Goal: Task Accomplishment & Management: Use online tool/utility

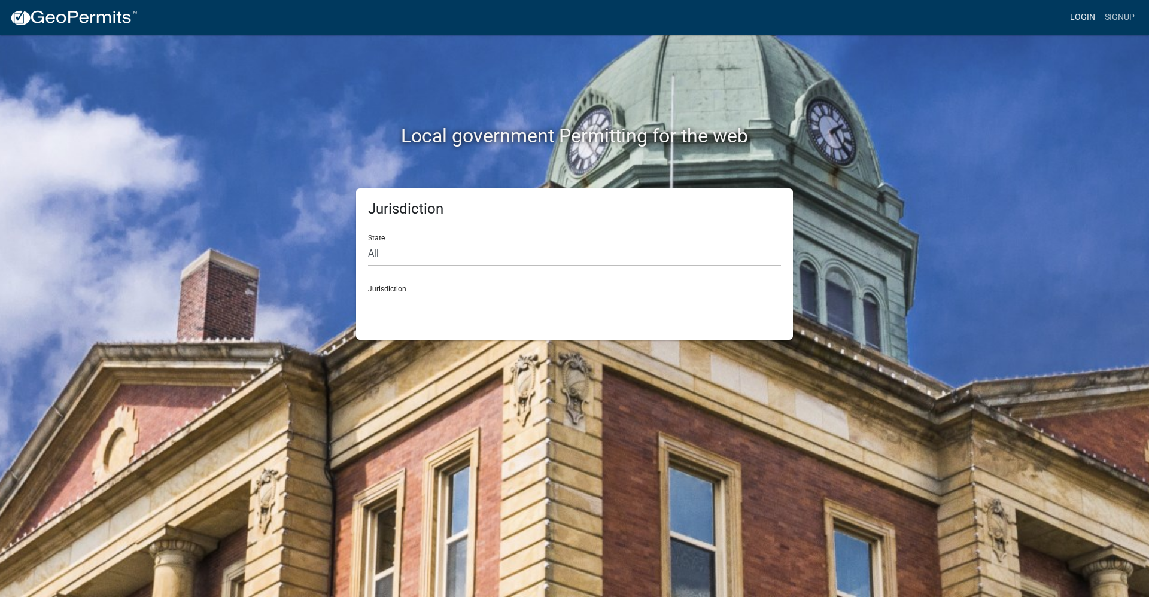
click at [1078, 21] on link "Login" at bounding box center [1082, 17] width 35 height 23
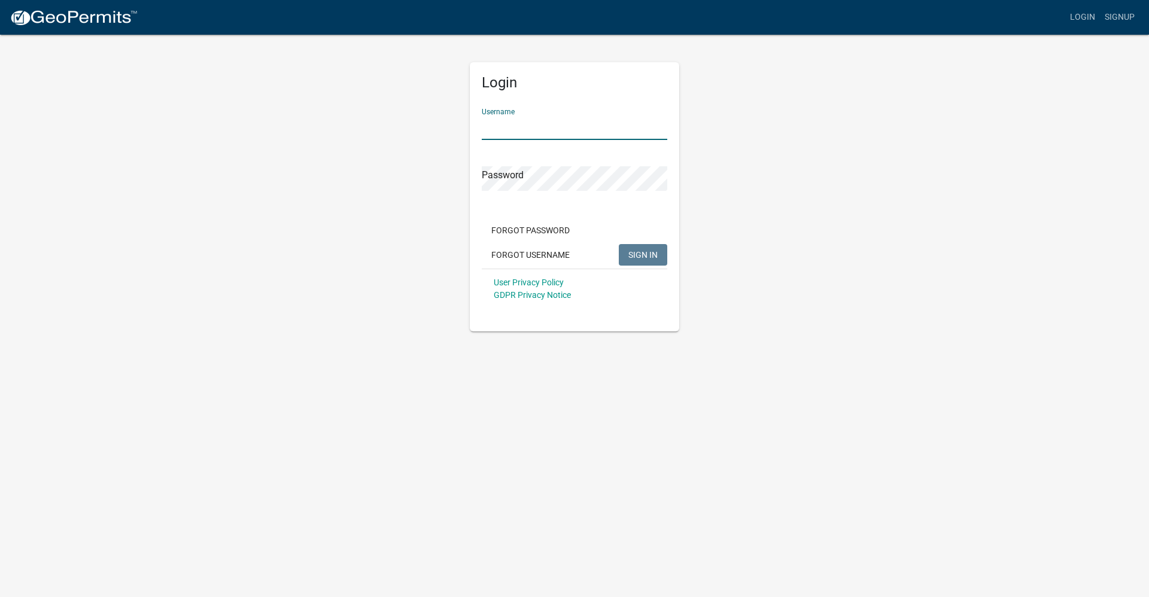
click at [512, 115] on input "Username" at bounding box center [575, 127] width 186 height 25
type input "L"
type input "lbuchholz"
click at [619, 244] on button "SIGN IN" at bounding box center [643, 255] width 48 height 22
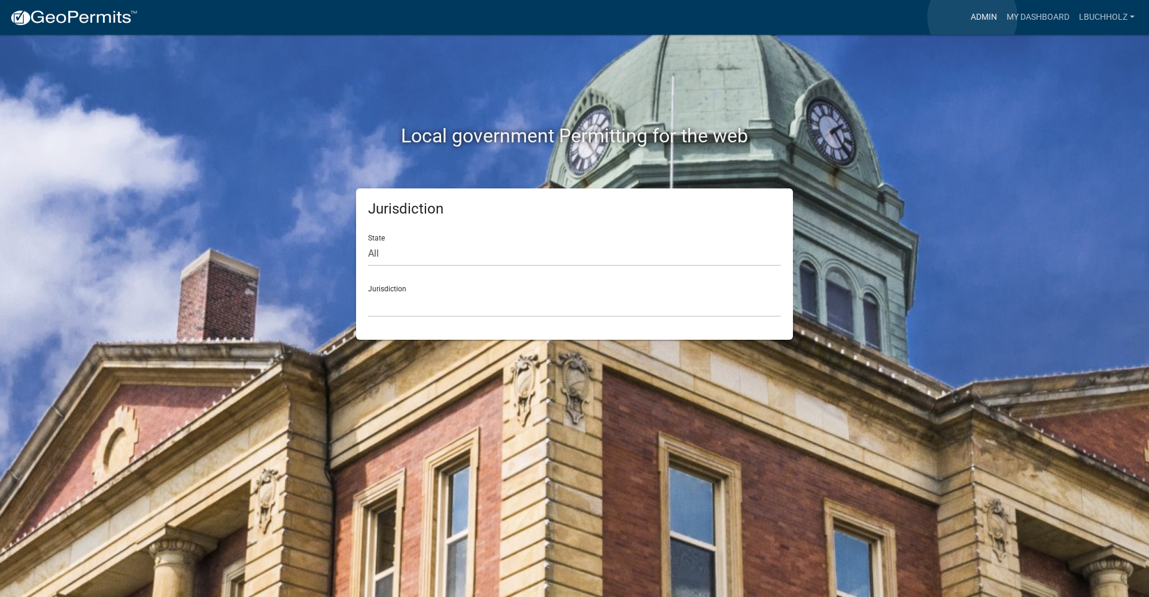
click at [972, 17] on link "Admin" at bounding box center [984, 17] width 36 height 23
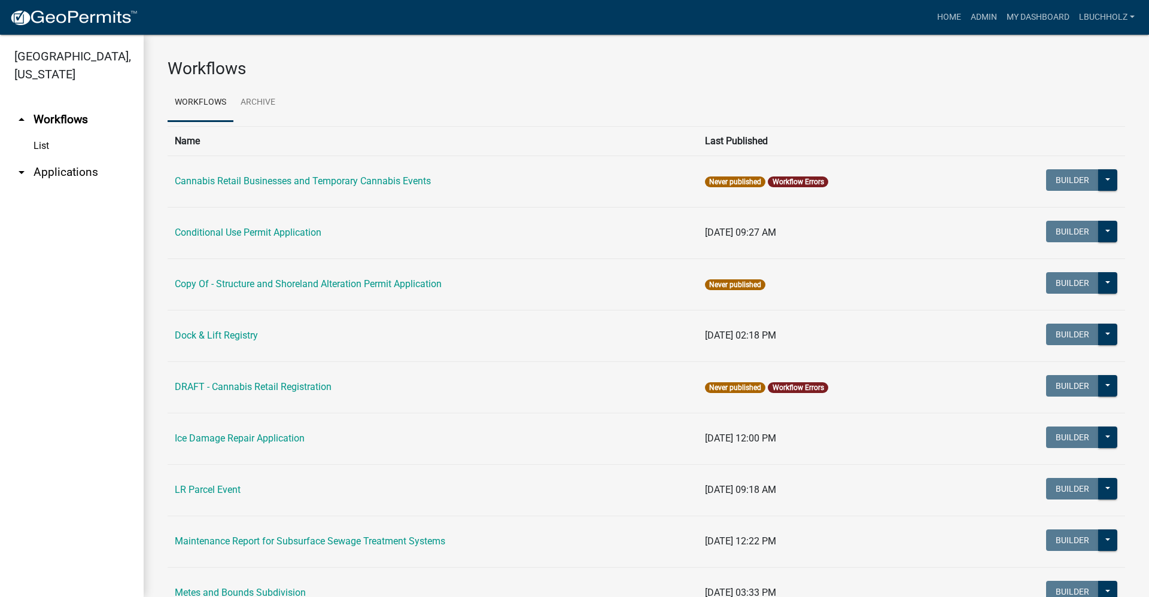
click at [82, 168] on link "arrow_drop_down Applications" at bounding box center [72, 172] width 144 height 29
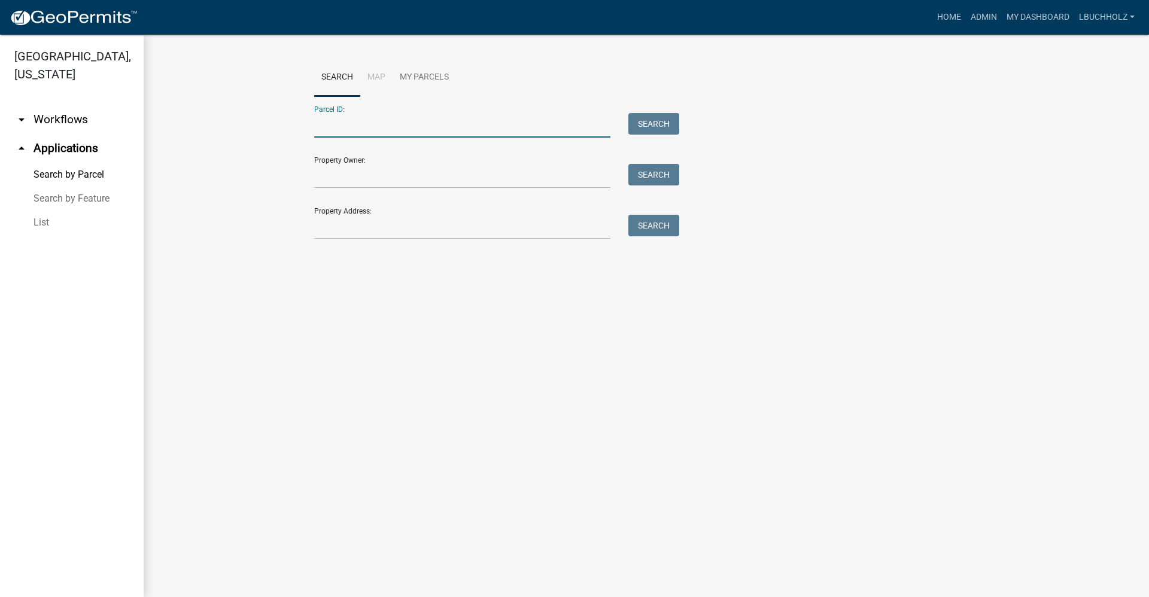
click at [336, 127] on input "Parcel ID:" at bounding box center [462, 125] width 296 height 25
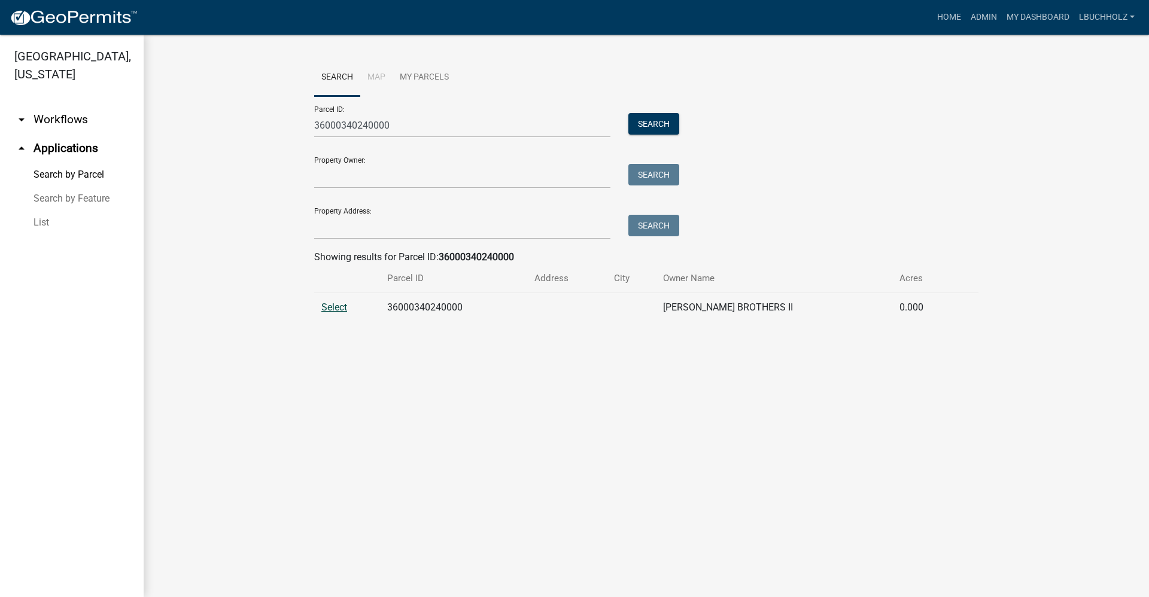
click at [345, 303] on span "Select" at bounding box center [334, 307] width 26 height 11
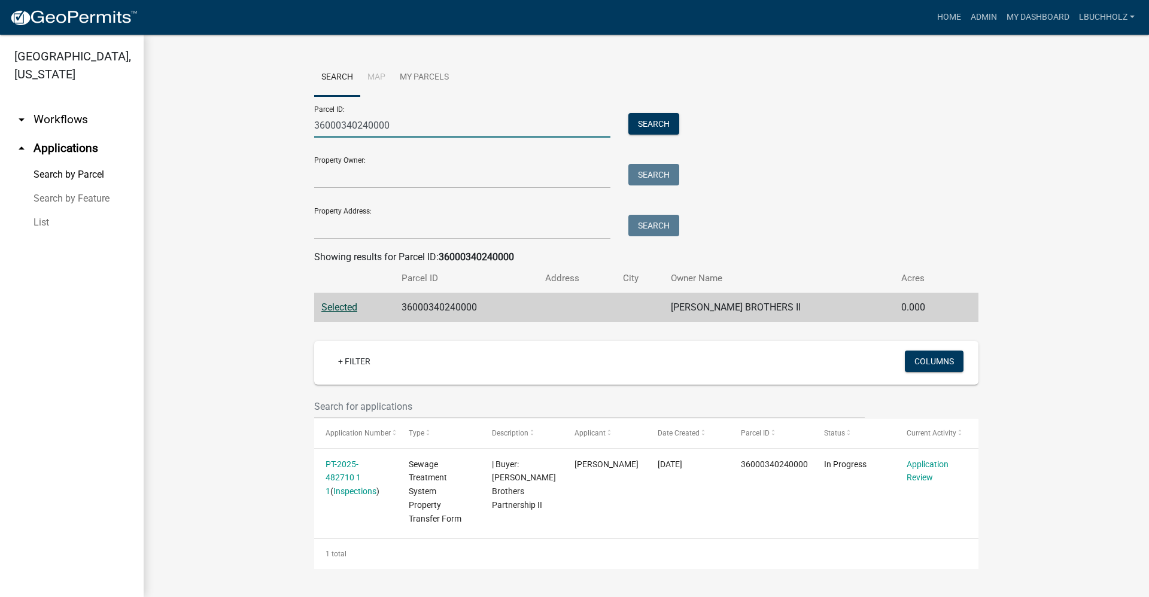
click at [460, 132] on input "36000340240000" at bounding box center [462, 125] width 296 height 25
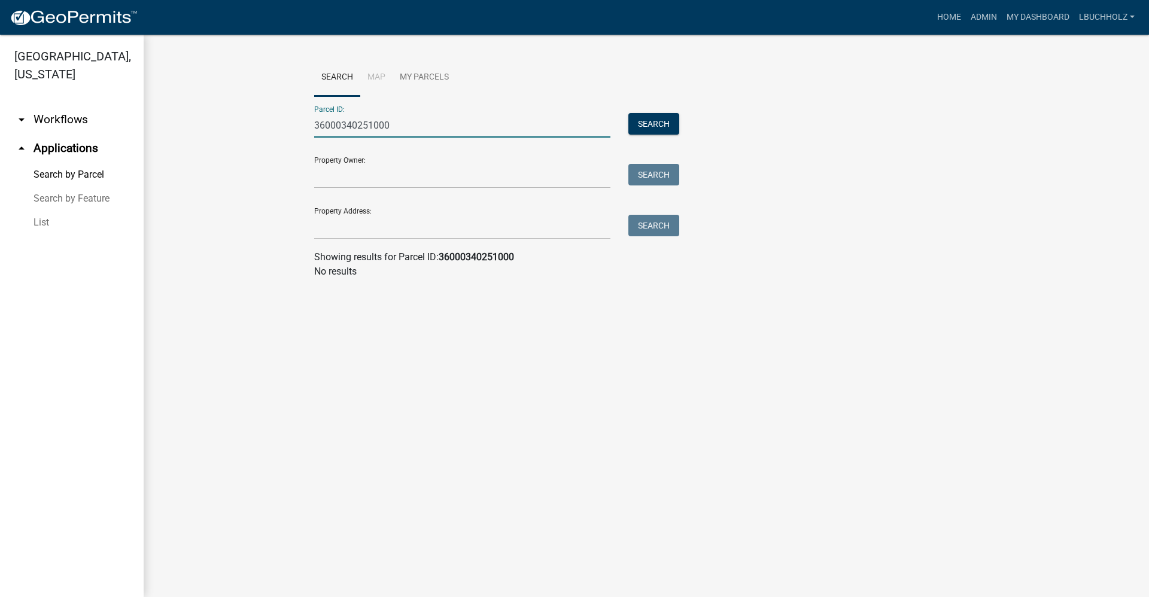
drag, startPoint x: 372, startPoint y: 123, endPoint x: 274, endPoint y: 134, distance: 98.7
click at [274, 134] on wm-workflow-application-search-view "Search Map My Parcels Parcel ID: 36000340251000 Search Property Owner: Search P…" at bounding box center [646, 174] width 957 height 230
type input "36000350251000"
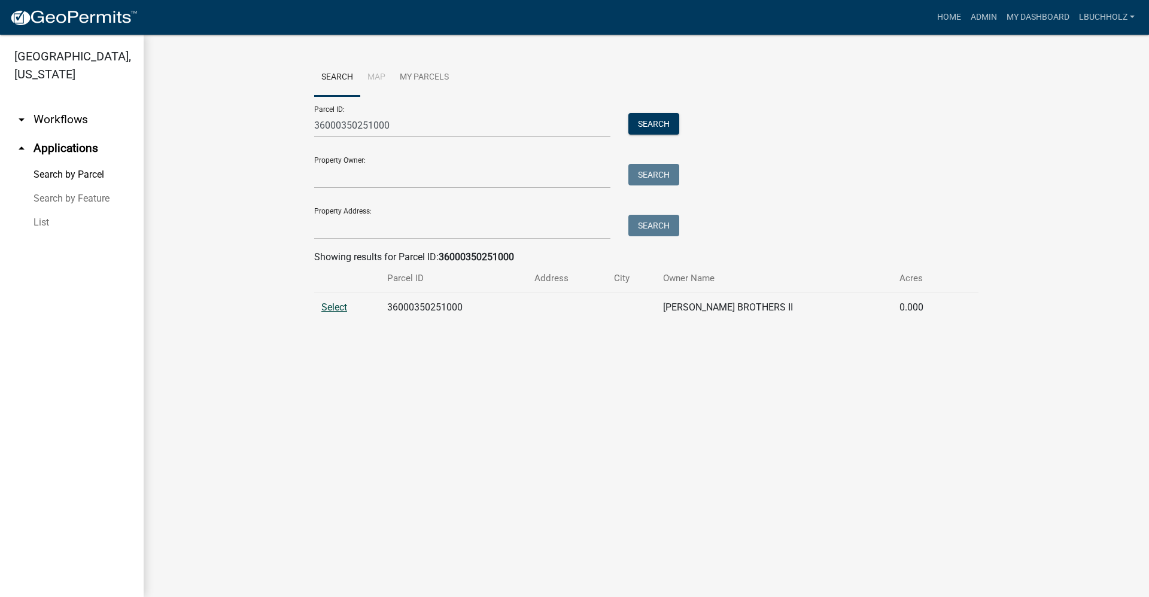
click at [339, 309] on span "Select" at bounding box center [334, 307] width 26 height 11
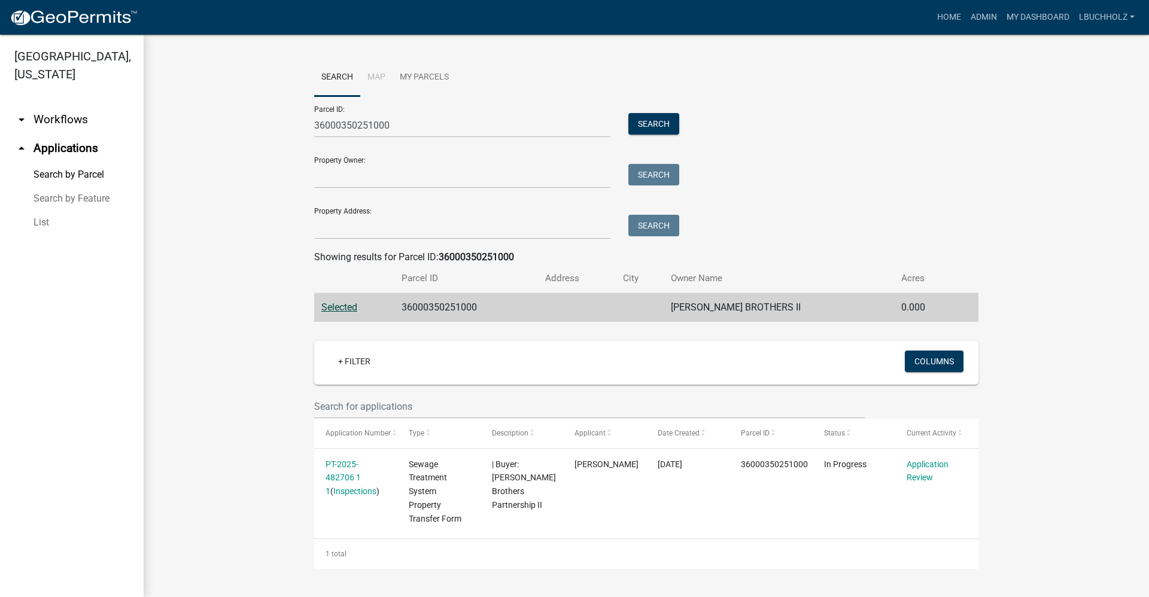
click at [238, 385] on wm-workflow-application-search-view "Search Map My Parcels Parcel ID: 36000350251000 Search Property Owner: Search P…" at bounding box center [646, 314] width 957 height 510
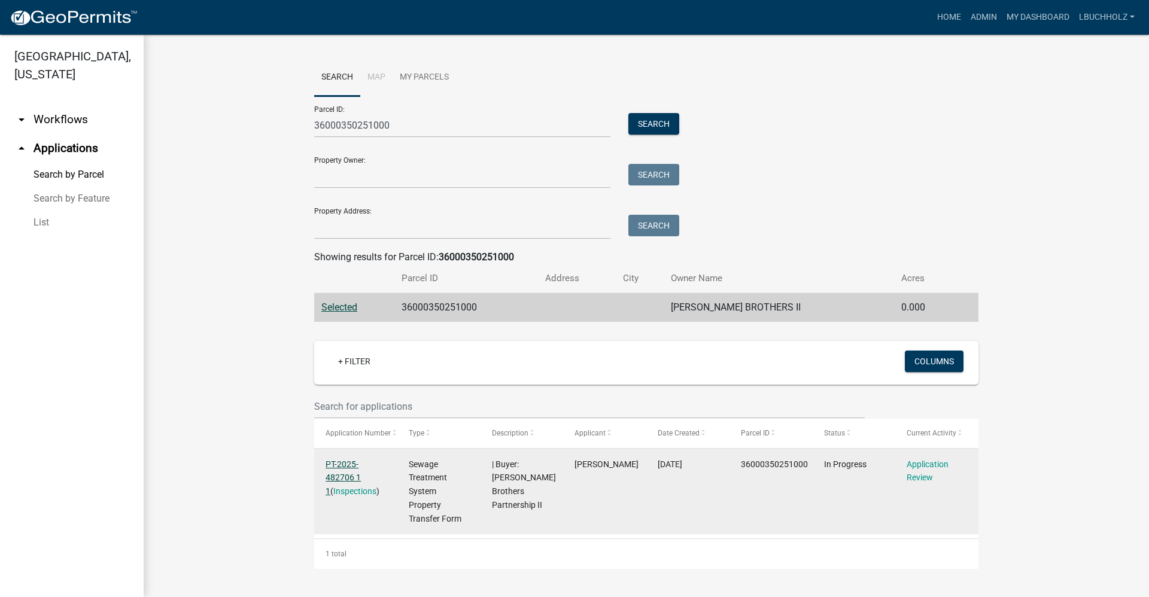
click at [350, 462] on link "PT-2025-482706 1 1" at bounding box center [343, 478] width 35 height 37
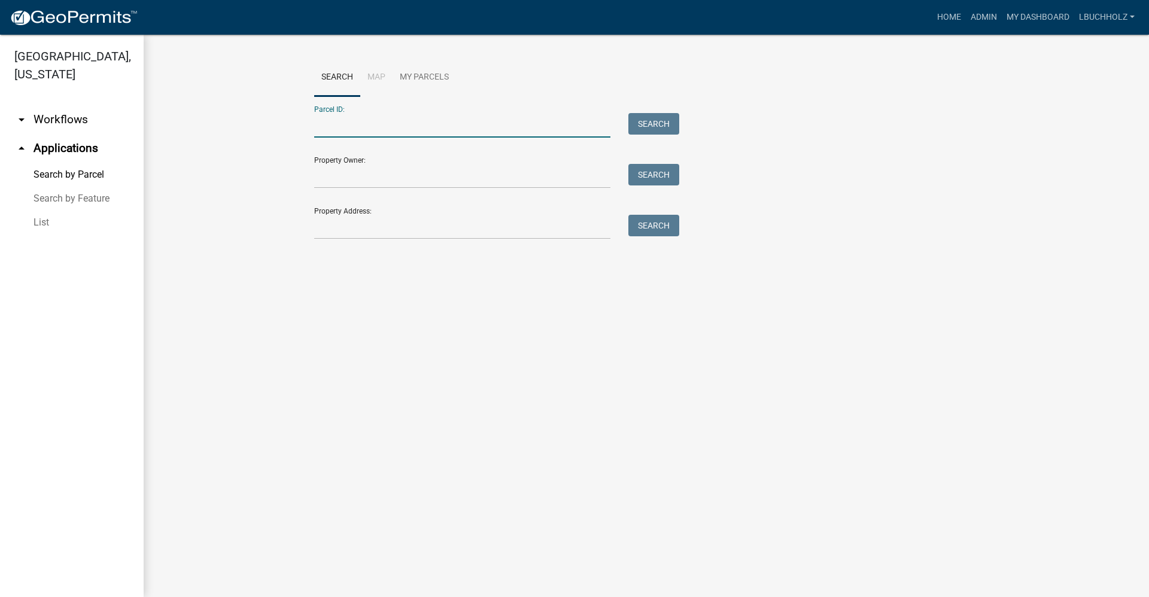
click at [429, 123] on input "Parcel ID:" at bounding box center [462, 125] width 296 height 25
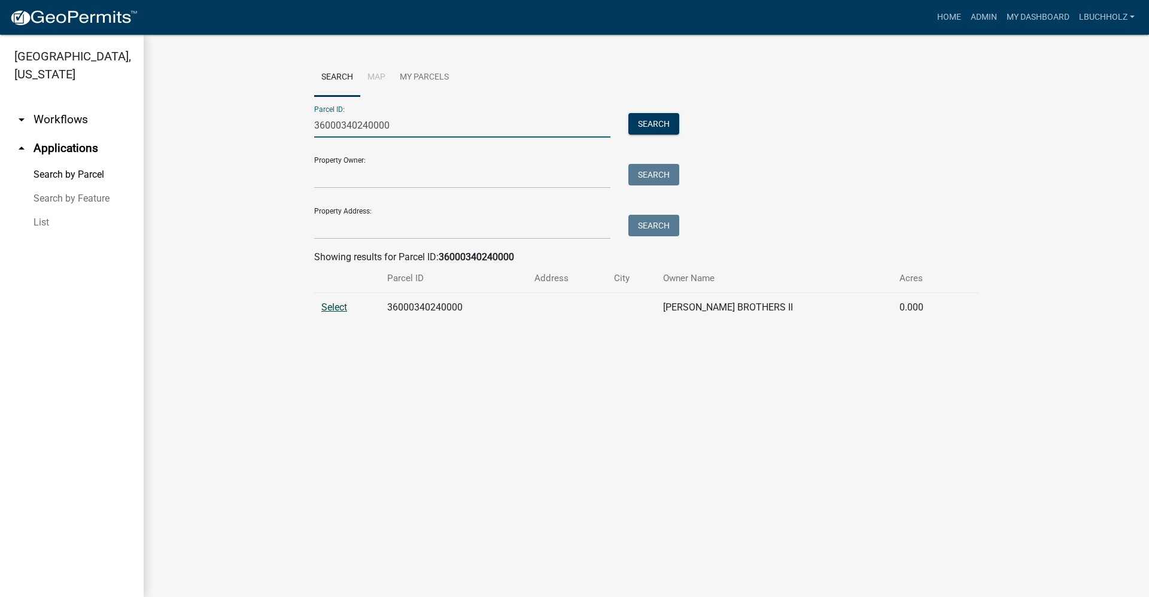
click at [335, 310] on span "Select" at bounding box center [334, 307] width 26 height 11
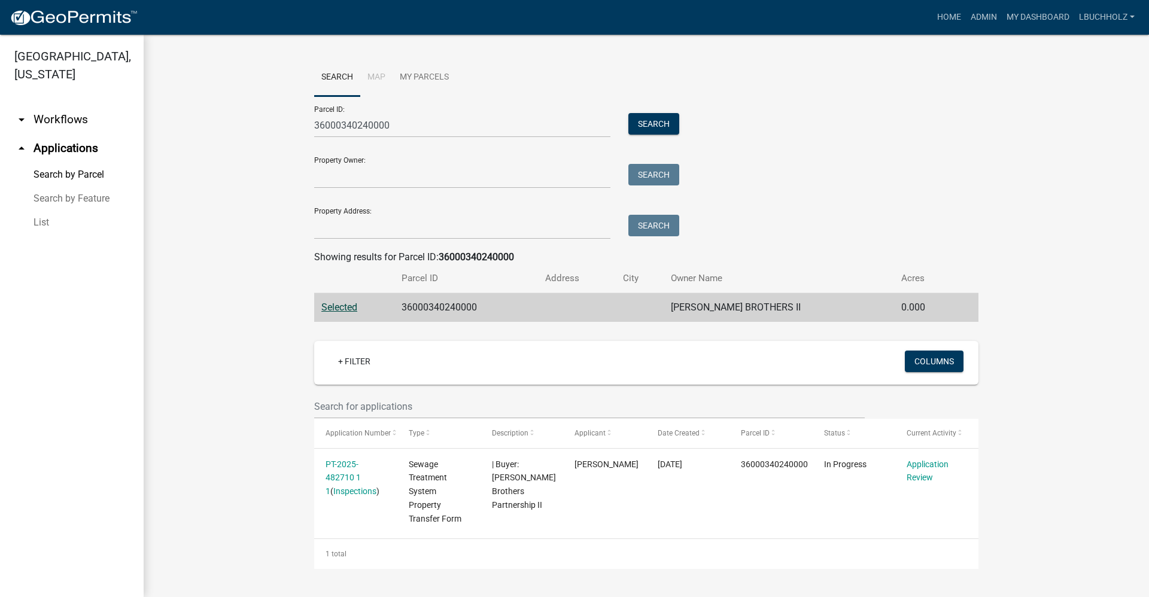
click at [221, 427] on wm-workflow-application-search-view "Search Map My Parcels Parcel ID: 36000340240000 Search Property Owner: Search P…" at bounding box center [646, 314] width 957 height 510
click at [653, 125] on button "Search" at bounding box center [653, 124] width 51 height 22
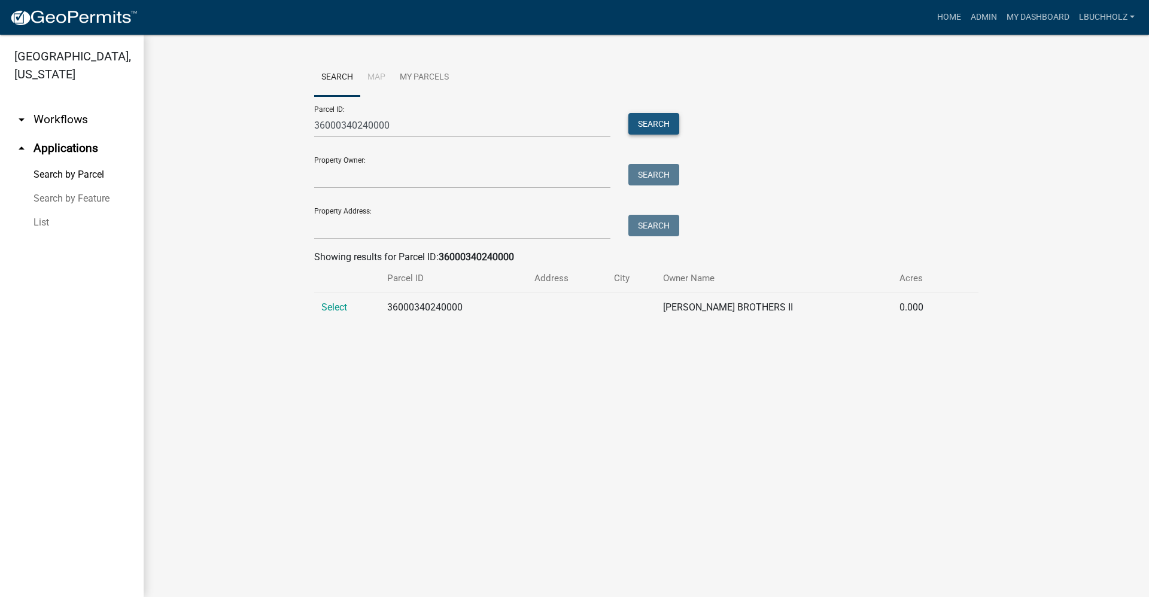
click at [652, 126] on button "Search" at bounding box center [653, 124] width 51 height 22
click at [340, 305] on span "Select" at bounding box center [334, 307] width 26 height 11
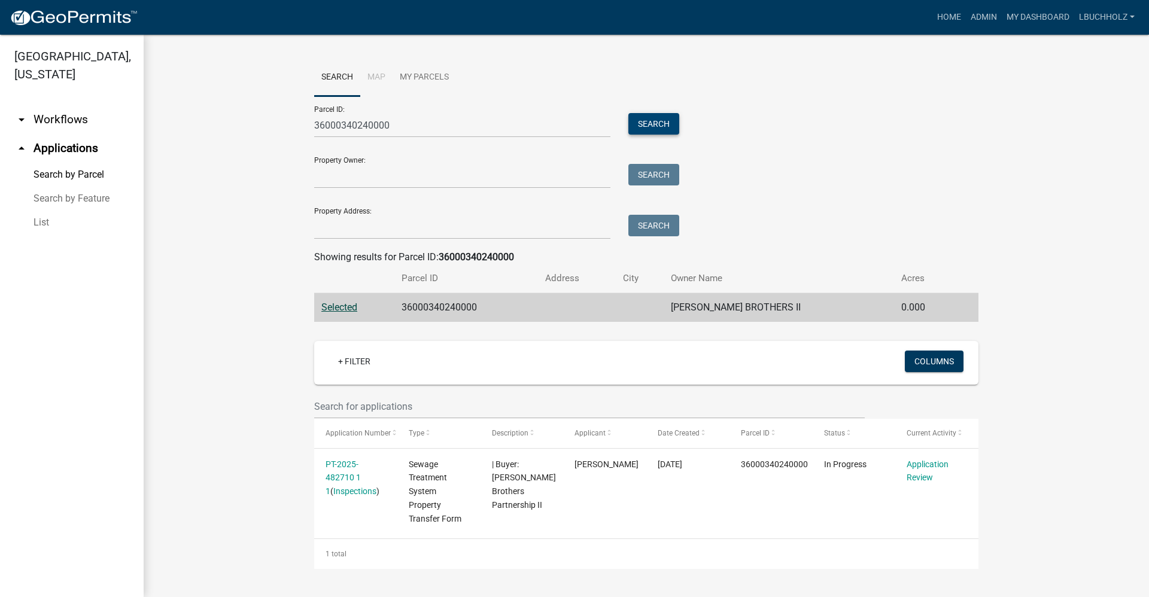
click at [659, 114] on button "Search" at bounding box center [653, 124] width 51 height 22
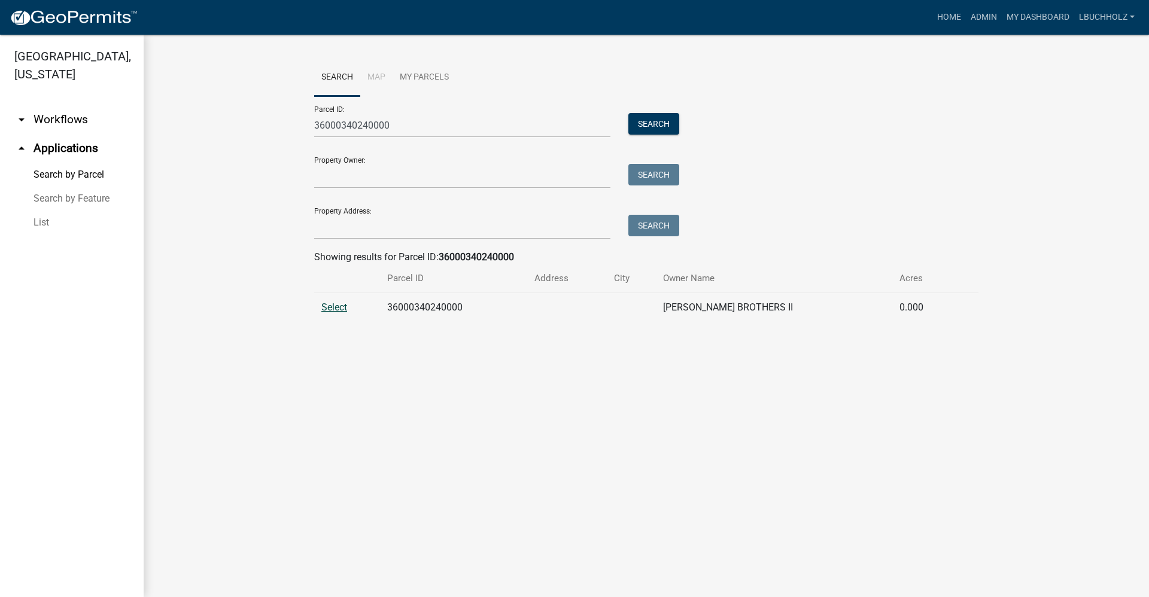
click at [337, 306] on span "Select" at bounding box center [334, 307] width 26 height 11
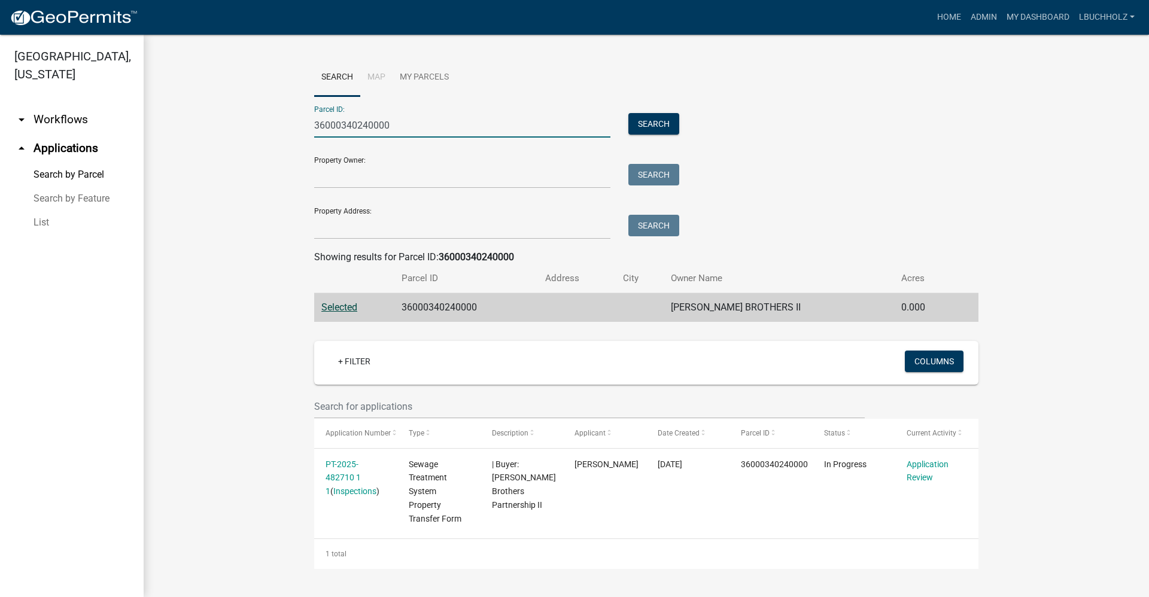
drag, startPoint x: 428, startPoint y: 130, endPoint x: 240, endPoint y: 139, distance: 188.1
click at [240, 139] on wm-workflow-application-search-view "Search Map My Parcels Parcel ID: 36000340240000 Search Property Owner: Search P…" at bounding box center [646, 314] width 957 height 510
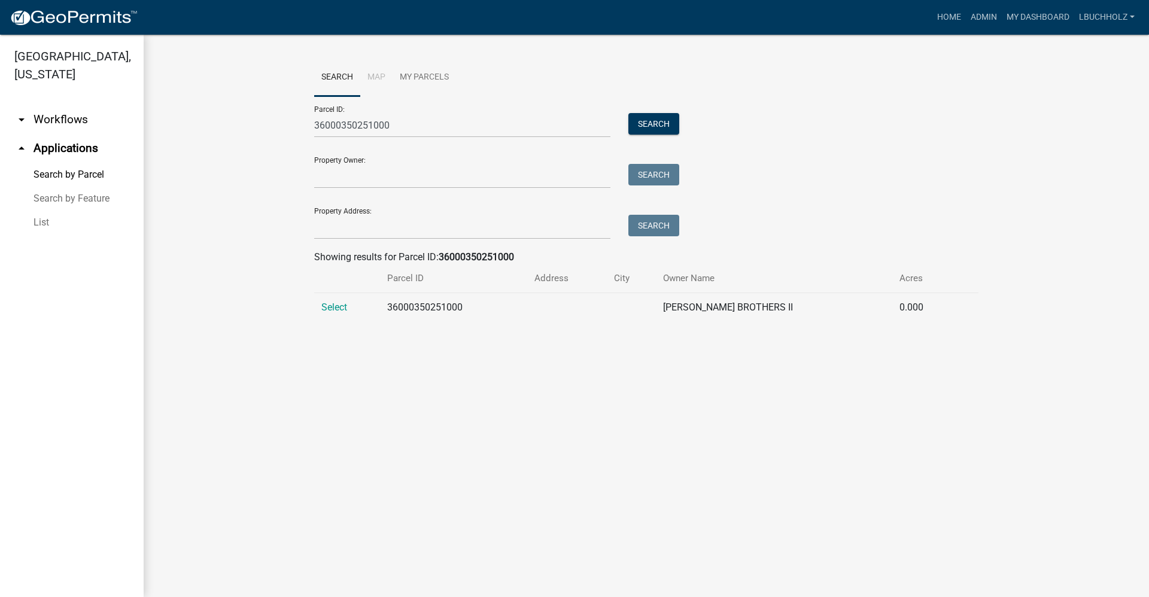
click at [328, 314] on td "Select" at bounding box center [347, 307] width 66 height 29
click at [327, 311] on span "Select" at bounding box center [334, 307] width 26 height 11
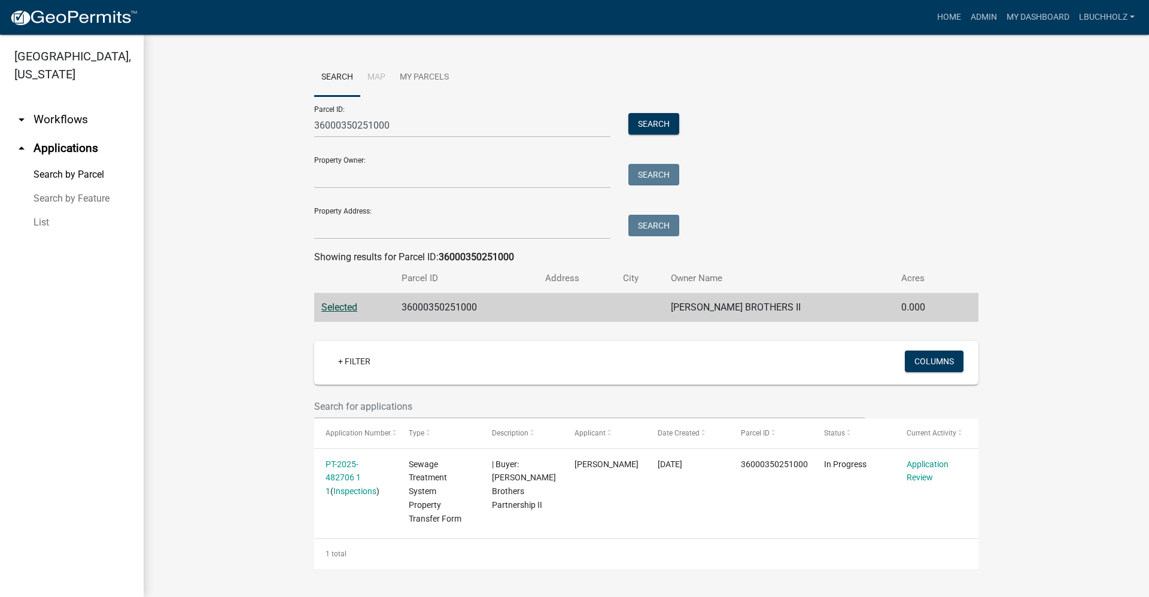
click at [248, 372] on wm-workflow-application-search-view "Search Map My Parcels Parcel ID: 36000350251000 Search Property Owner: Search P…" at bounding box center [646, 314] width 957 height 510
click at [239, 308] on wm-workflow-application-search-view "Search Map My Parcels Parcel ID: 36000350251000 Search Property Owner: Search P…" at bounding box center [646, 314] width 957 height 510
click at [653, 117] on button "Search" at bounding box center [653, 124] width 51 height 22
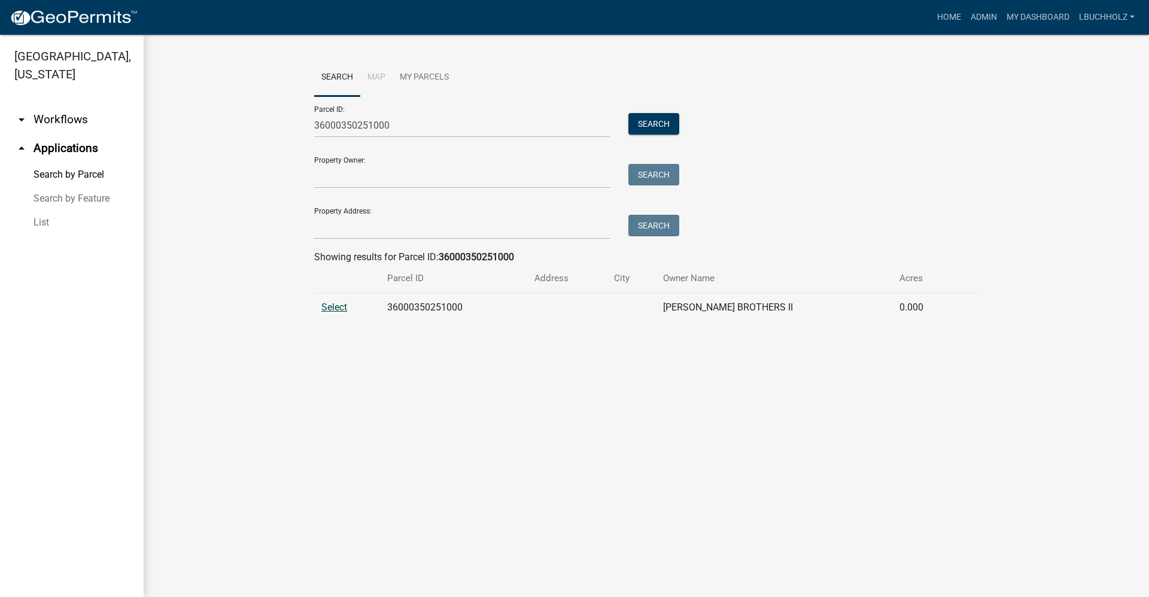
click at [342, 305] on span "Select" at bounding box center [334, 307] width 26 height 11
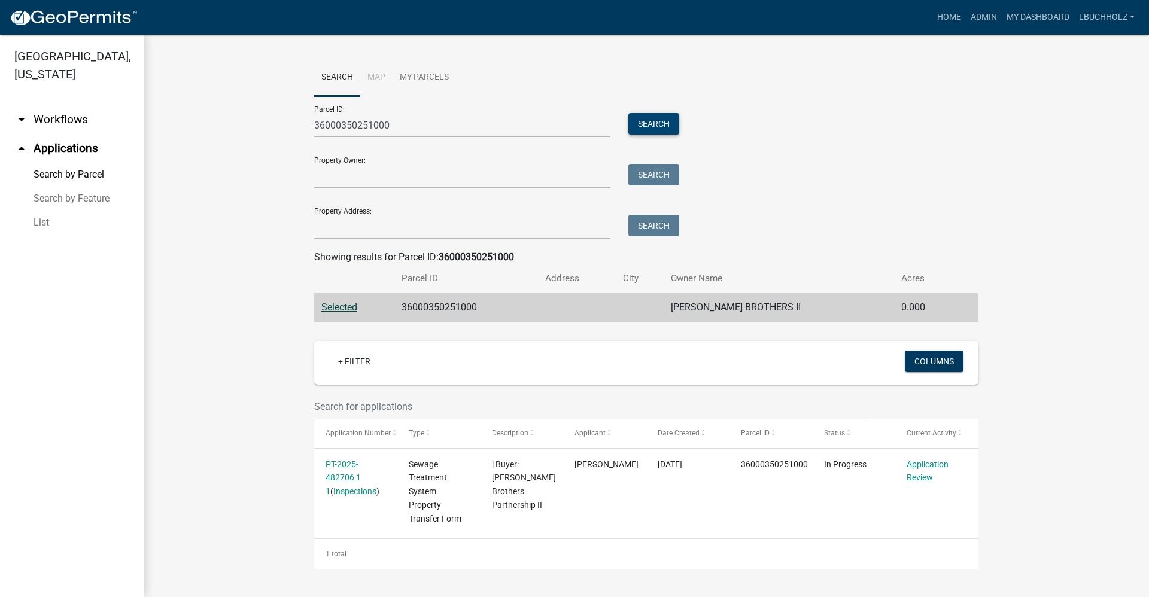
click at [664, 124] on button "Search" at bounding box center [653, 124] width 51 height 22
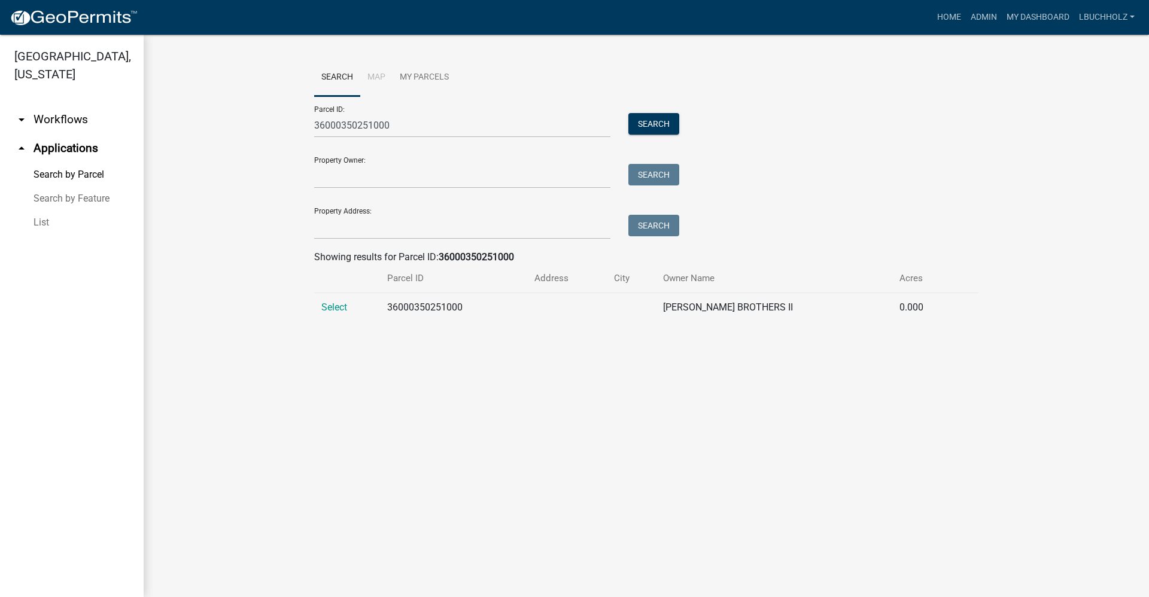
click at [342, 300] on td "Select" at bounding box center [347, 307] width 66 height 29
click at [342, 301] on td "Select" at bounding box center [347, 307] width 66 height 29
click at [342, 306] on span "Select" at bounding box center [334, 307] width 26 height 11
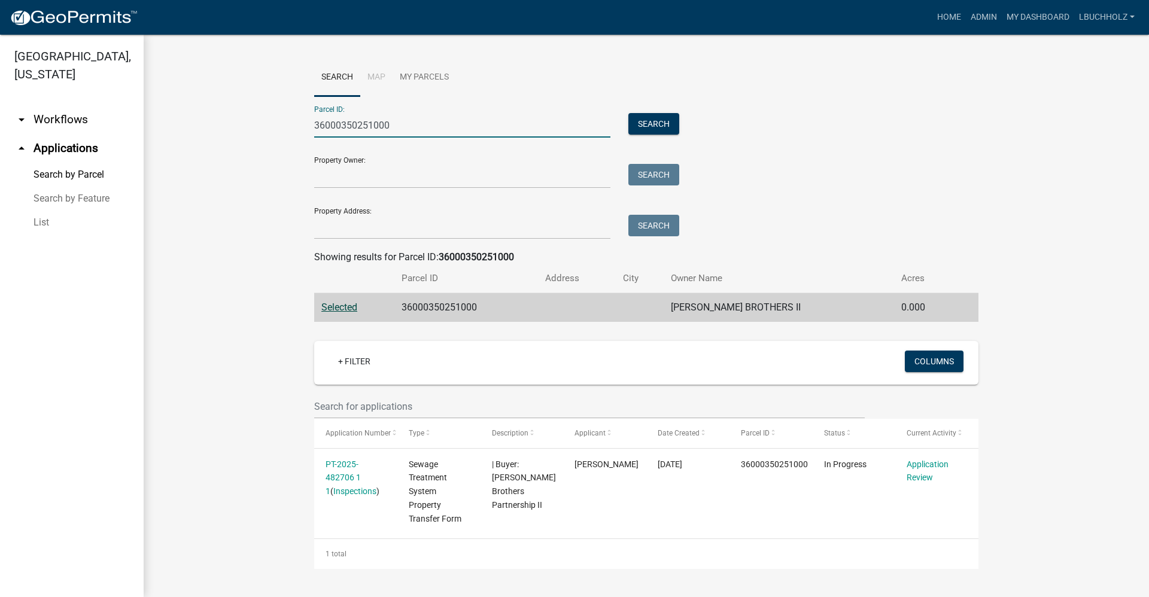
drag, startPoint x: 418, startPoint y: 130, endPoint x: 66, endPoint y: 139, distance: 352.6
click at [71, 149] on div "[GEOGRAPHIC_DATA], [US_STATE] arrow_drop_down Workflows List arrow_drop_up Appl…" at bounding box center [574, 316] width 1149 height 562
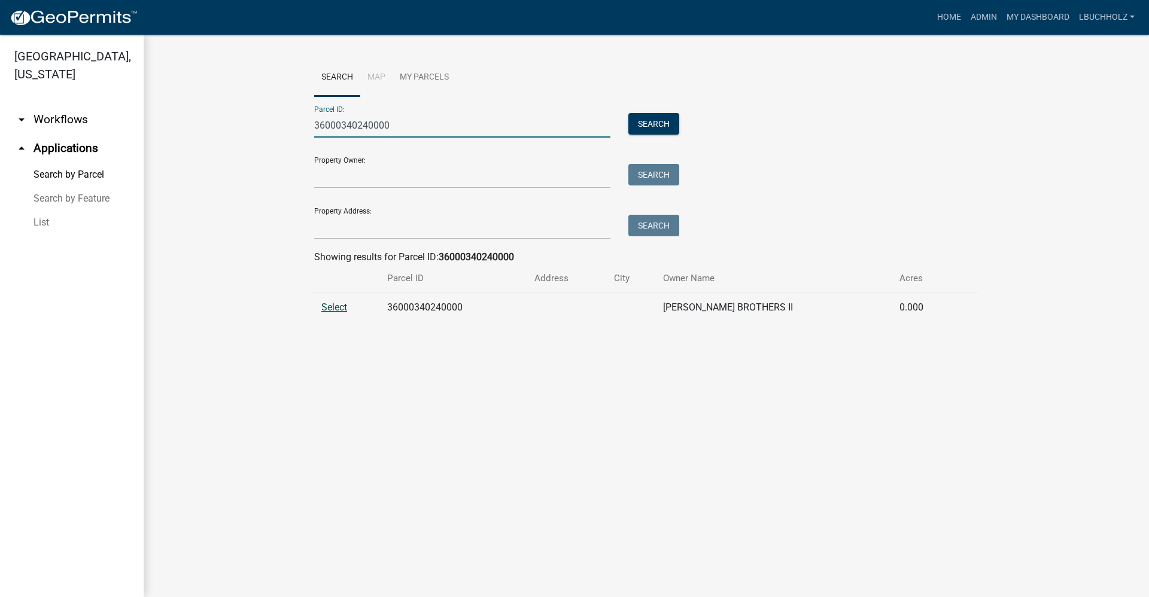
click at [329, 308] on span "Select" at bounding box center [334, 307] width 26 height 11
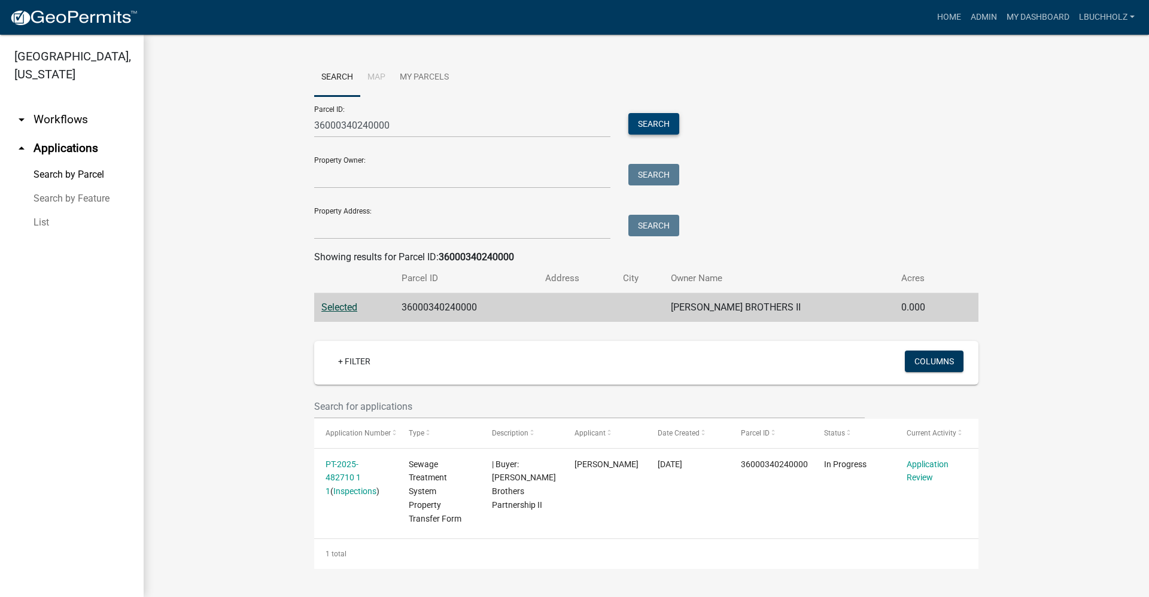
click at [644, 124] on button "Search" at bounding box center [653, 124] width 51 height 22
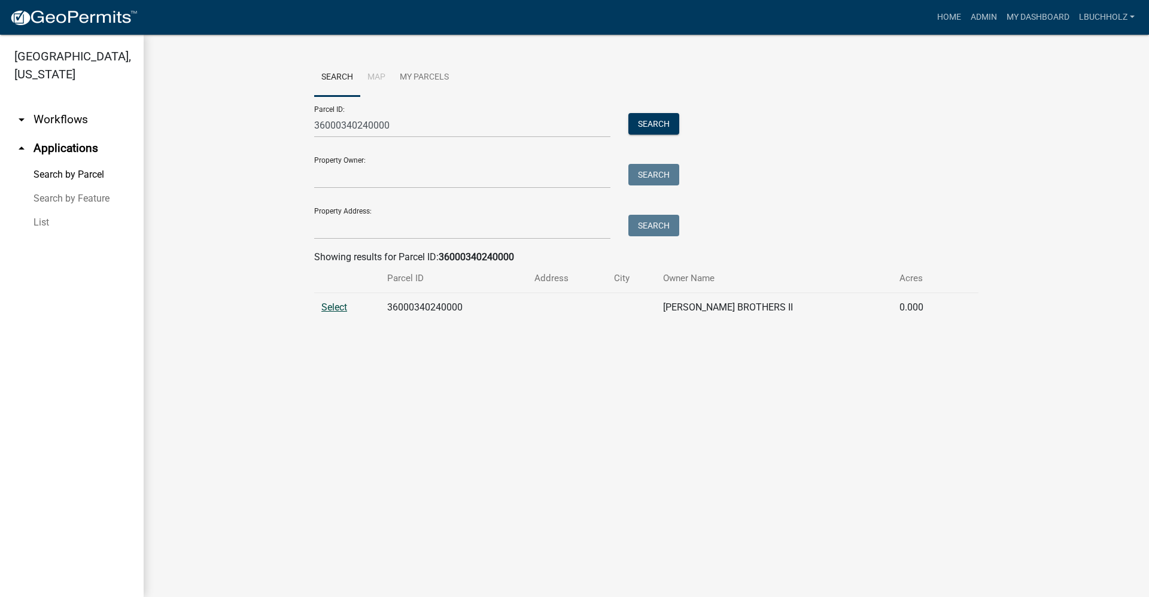
click at [339, 309] on span "Select" at bounding box center [334, 307] width 26 height 11
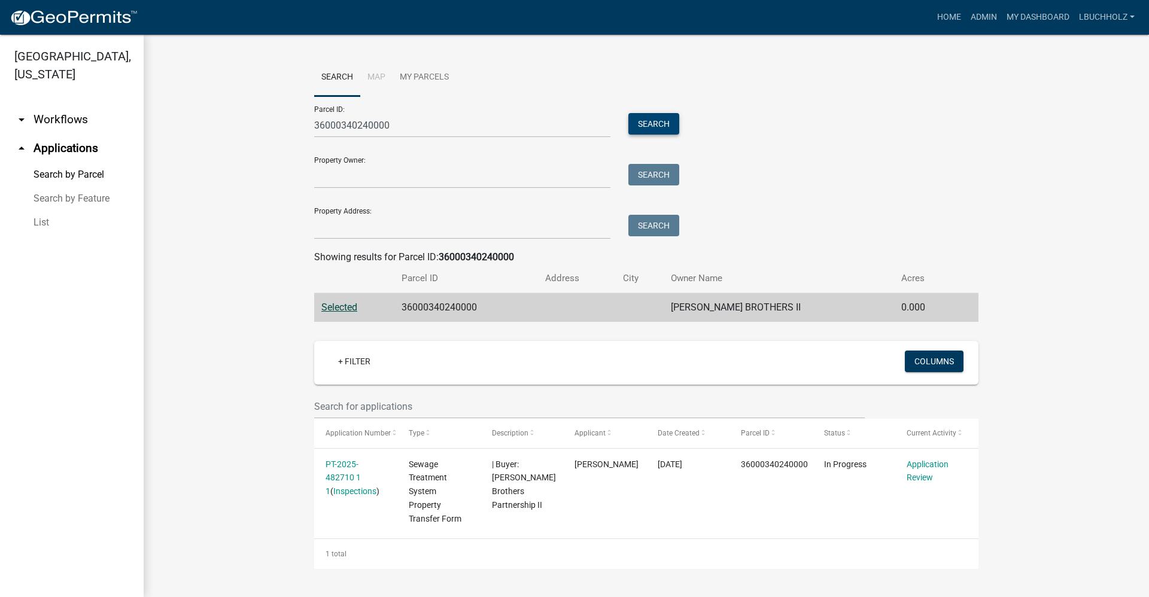
click at [652, 115] on button "Search" at bounding box center [653, 124] width 51 height 22
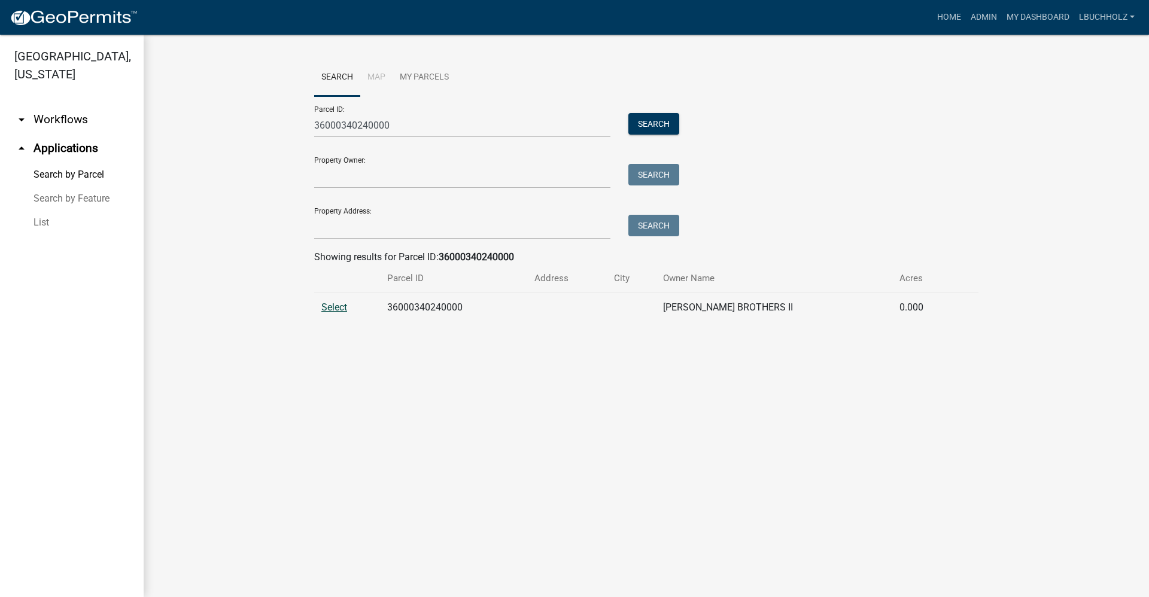
click at [326, 309] on span "Select" at bounding box center [334, 307] width 26 height 11
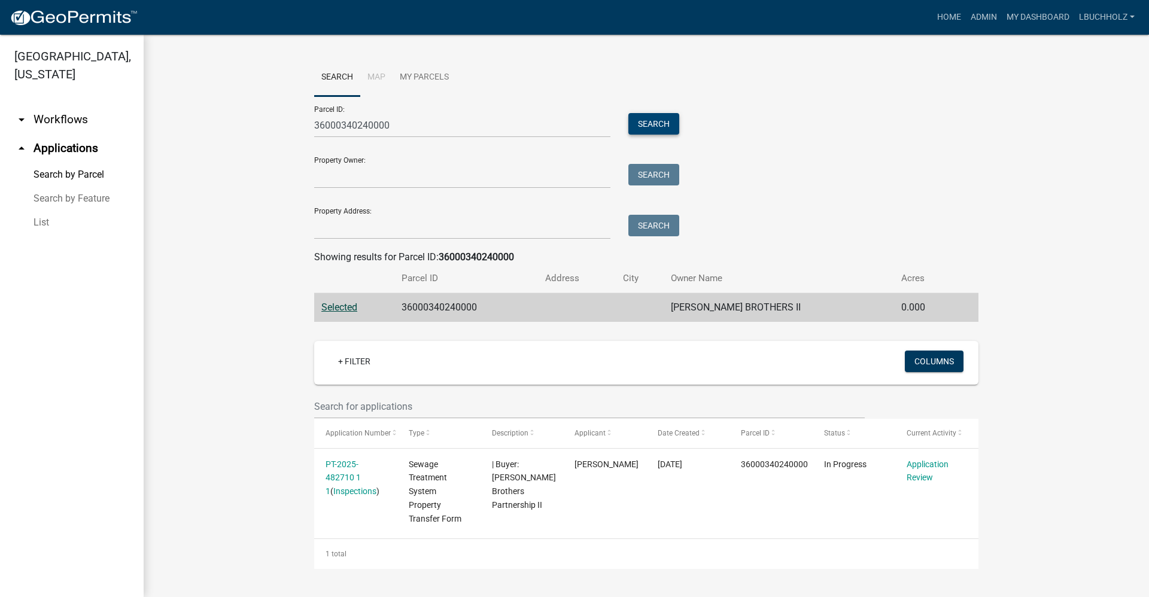
click at [644, 126] on button "Search" at bounding box center [653, 124] width 51 height 22
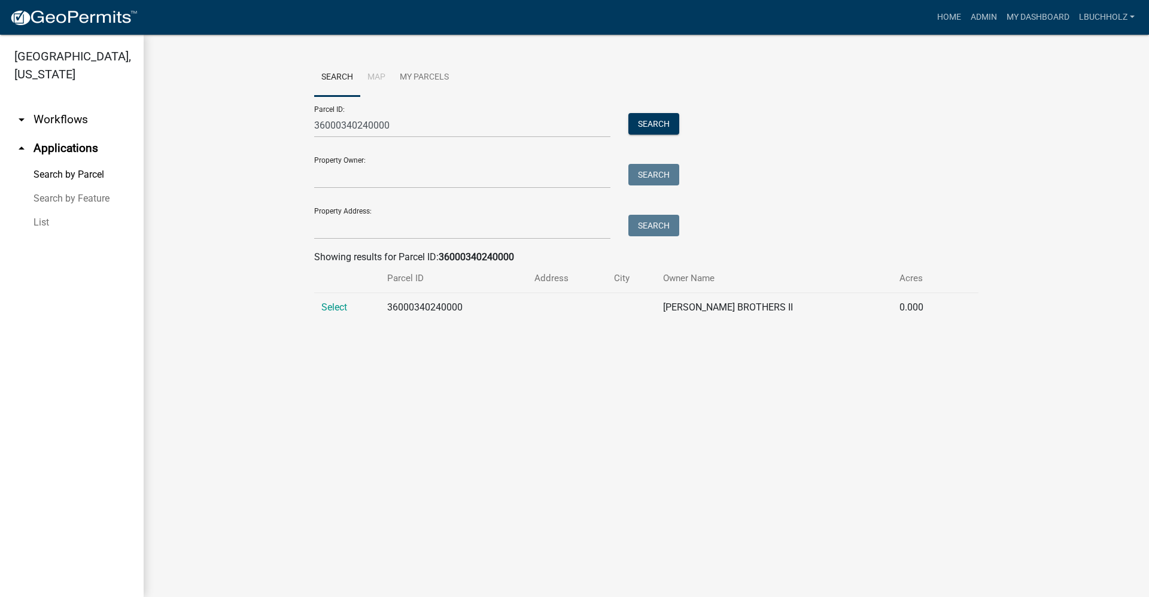
click at [349, 307] on td "Select" at bounding box center [347, 307] width 66 height 29
click at [332, 301] on td "Select" at bounding box center [347, 307] width 66 height 29
click at [335, 313] on span "Select" at bounding box center [334, 307] width 26 height 11
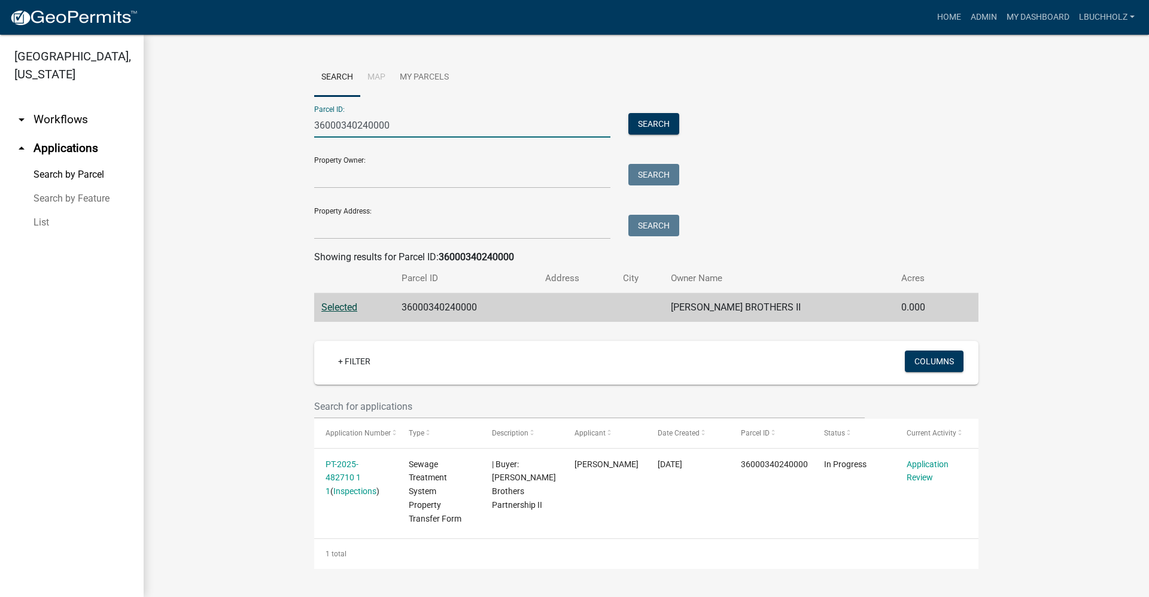
drag, startPoint x: 401, startPoint y: 123, endPoint x: 252, endPoint y: 123, distance: 149.0
click at [252, 123] on wm-workflow-application-search-view "Search Map My Parcels Parcel ID: 36000340240000 Search Property Owner: Search P…" at bounding box center [646, 314] width 957 height 510
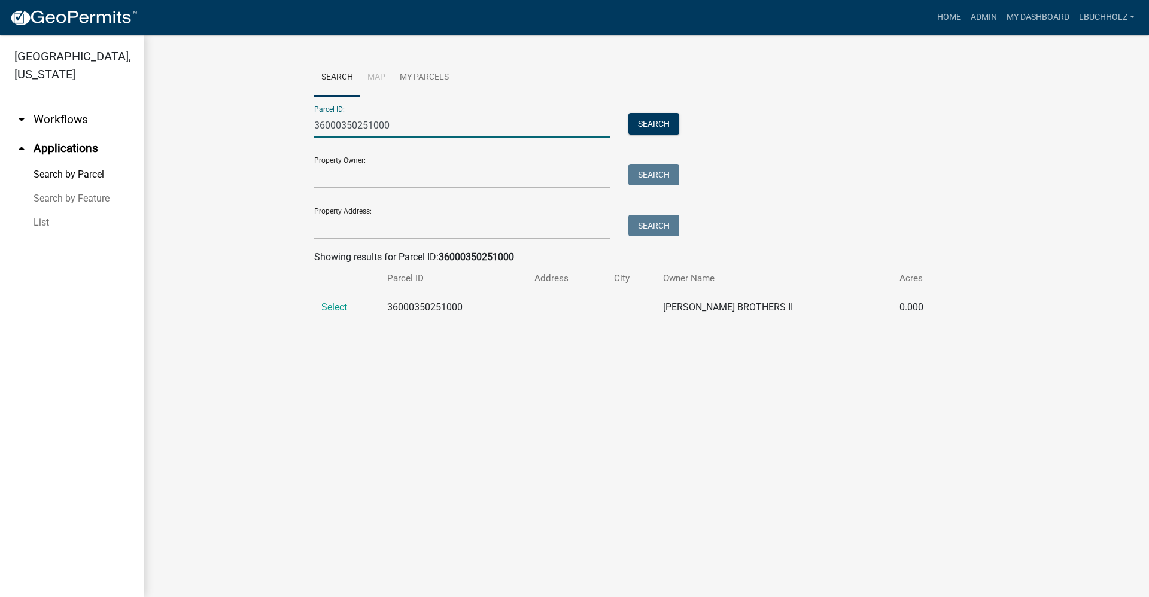
click at [336, 316] on td "Select" at bounding box center [347, 307] width 66 height 29
click at [334, 308] on span "Select" at bounding box center [334, 307] width 26 height 11
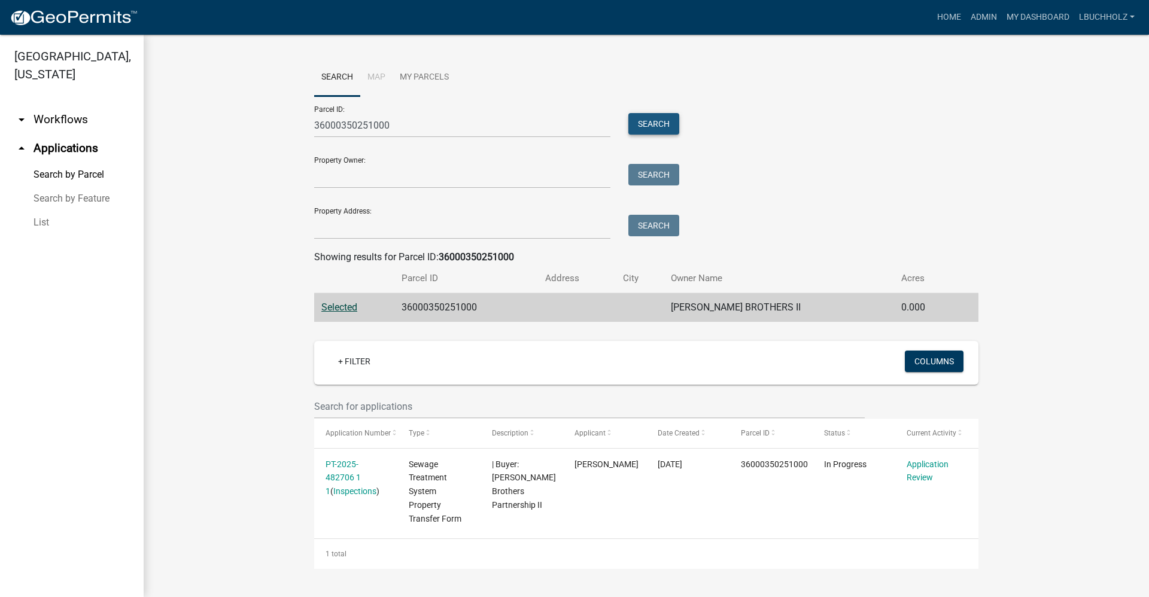
click at [657, 121] on button "Search" at bounding box center [653, 124] width 51 height 22
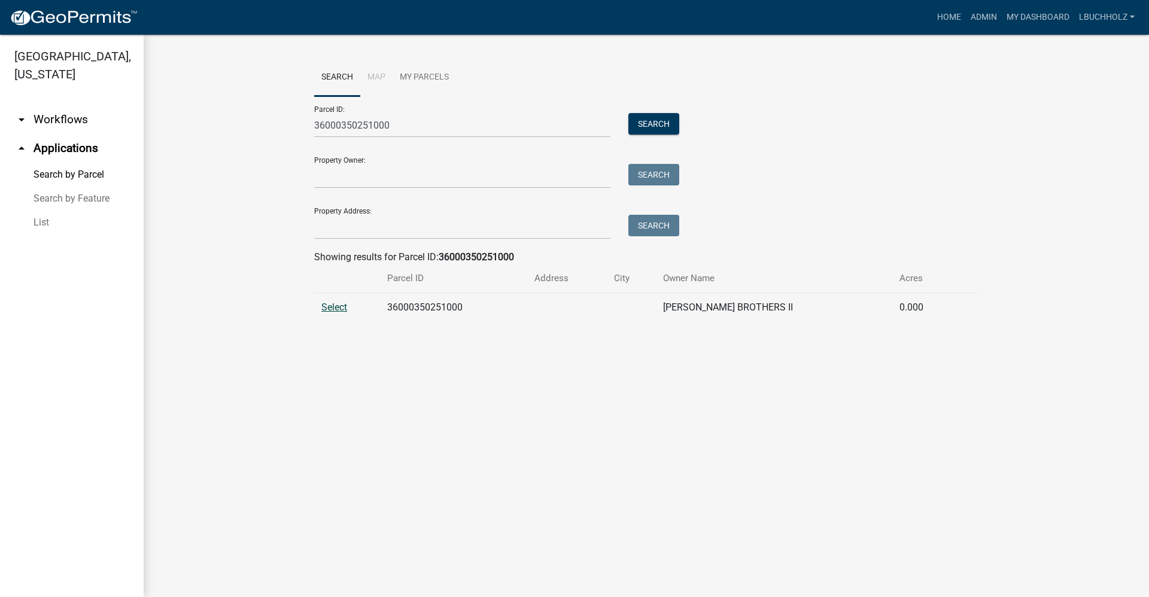
click at [335, 302] on span "Select" at bounding box center [334, 307] width 26 height 11
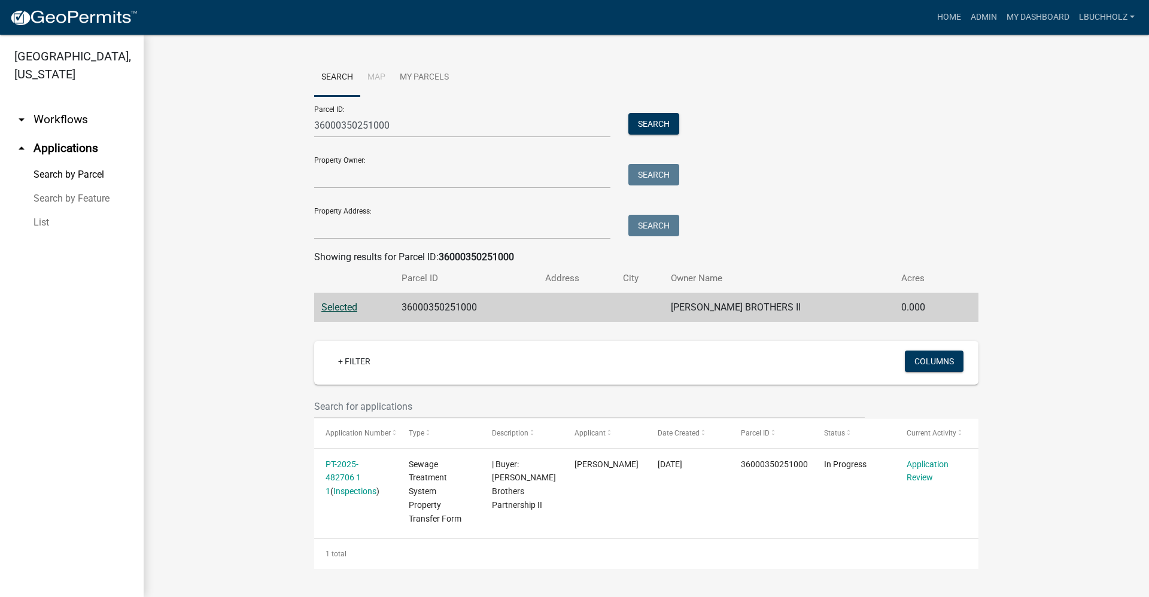
click at [211, 357] on wm-workflow-application-search-view "Search Map My Parcels Parcel ID: 36000350251000 Search Property Owner: Search P…" at bounding box center [646, 314] width 957 height 510
click at [673, 124] on button "Search" at bounding box center [653, 124] width 51 height 22
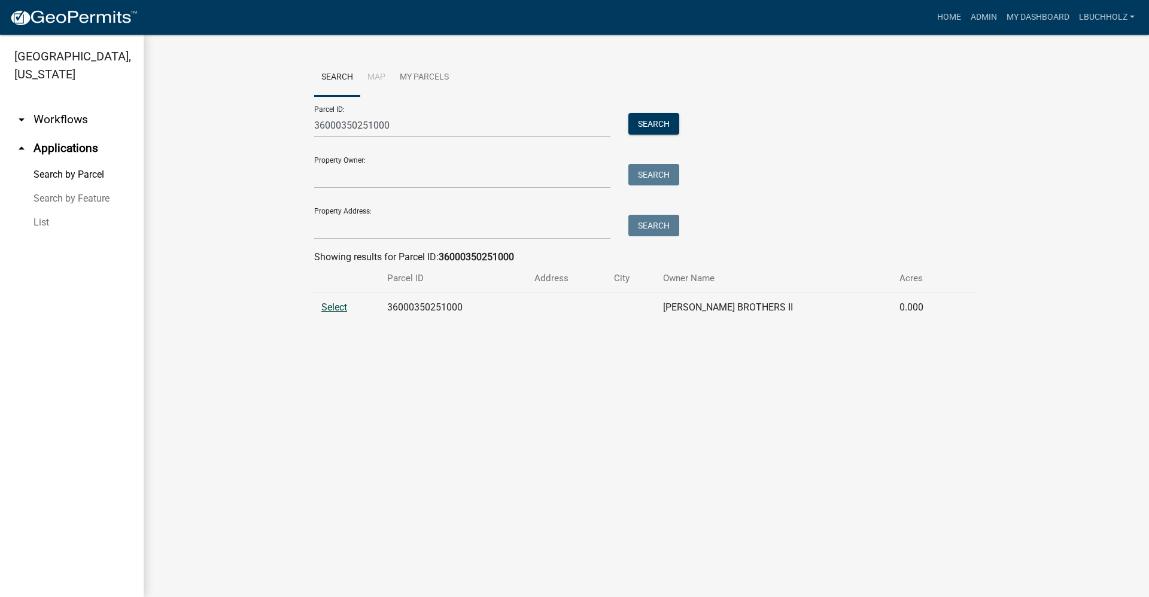
click at [335, 303] on span "Select" at bounding box center [334, 307] width 26 height 11
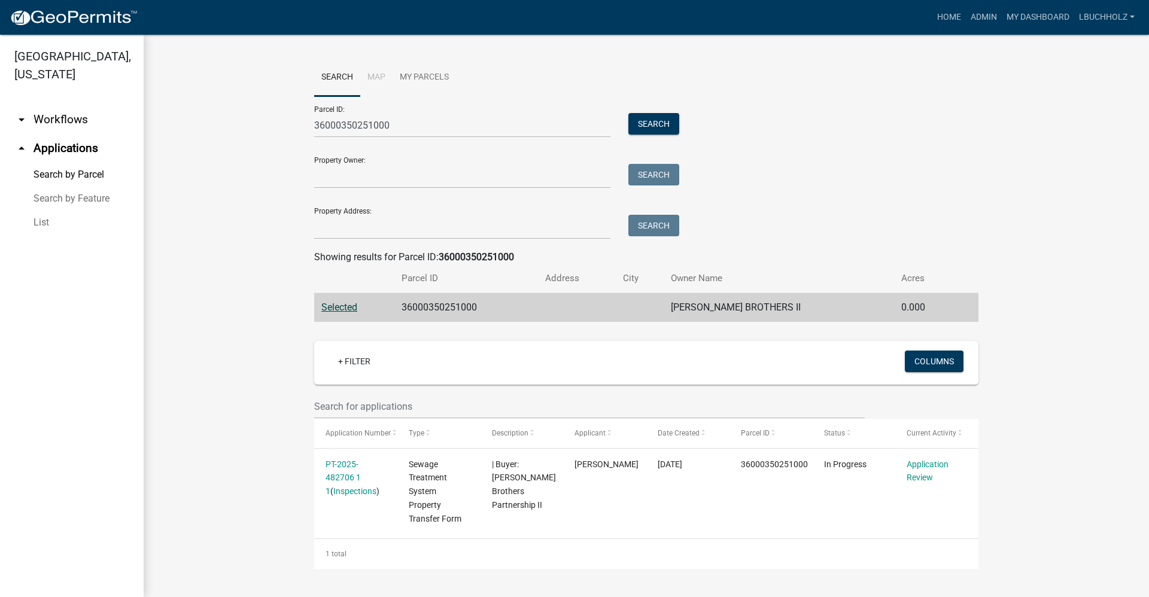
click at [250, 369] on wm-workflow-application-search-view "Search Map My Parcels Parcel ID: 36000350251000 Search Property Owner: Search P…" at bounding box center [646, 314] width 957 height 510
click at [657, 116] on button "Search" at bounding box center [653, 124] width 51 height 22
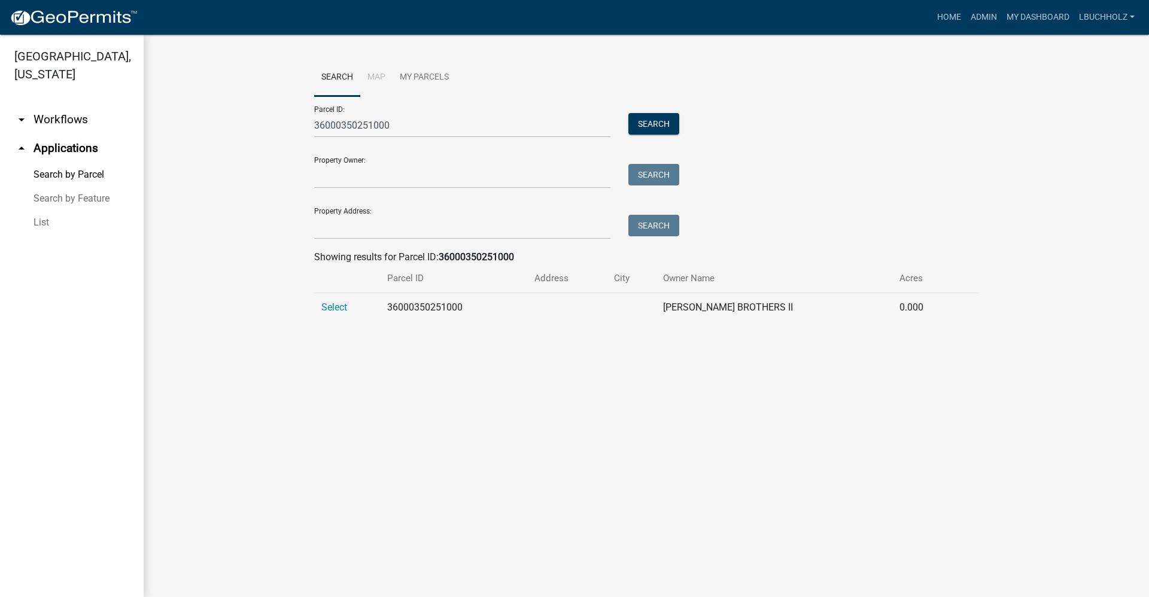
click at [326, 315] on td "Select" at bounding box center [347, 307] width 66 height 29
click at [337, 308] on span "Select" at bounding box center [334, 307] width 26 height 11
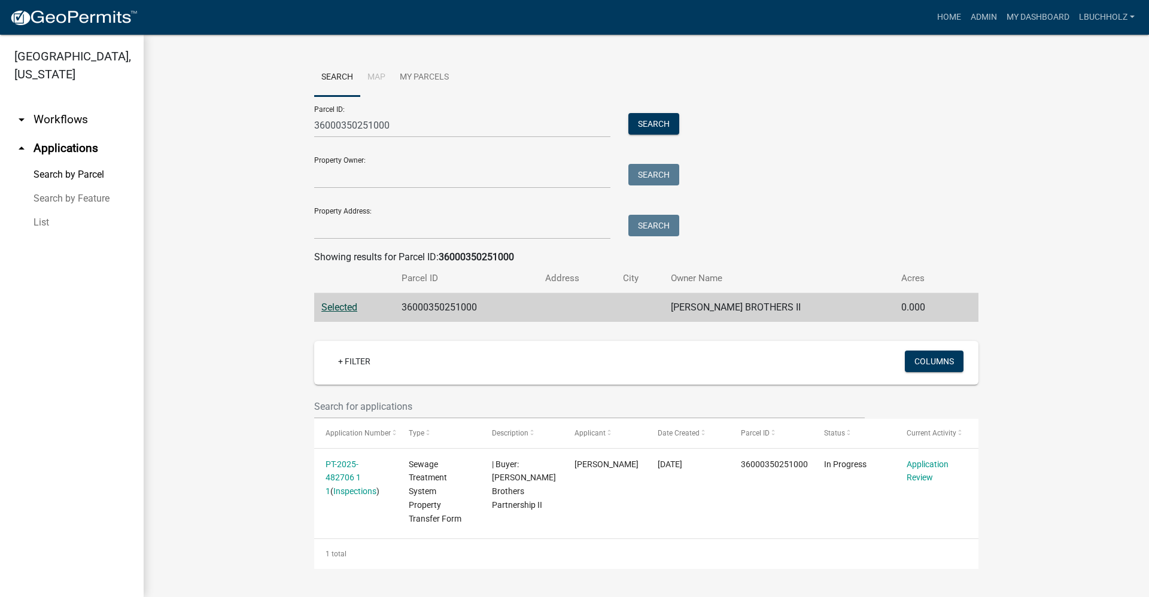
click at [198, 335] on wm-workflow-application-search-view "Search Map My Parcels Parcel ID: 36000350251000 Search Property Owner: Search P…" at bounding box center [646, 314] width 957 height 510
click at [658, 118] on button "Search" at bounding box center [653, 124] width 51 height 22
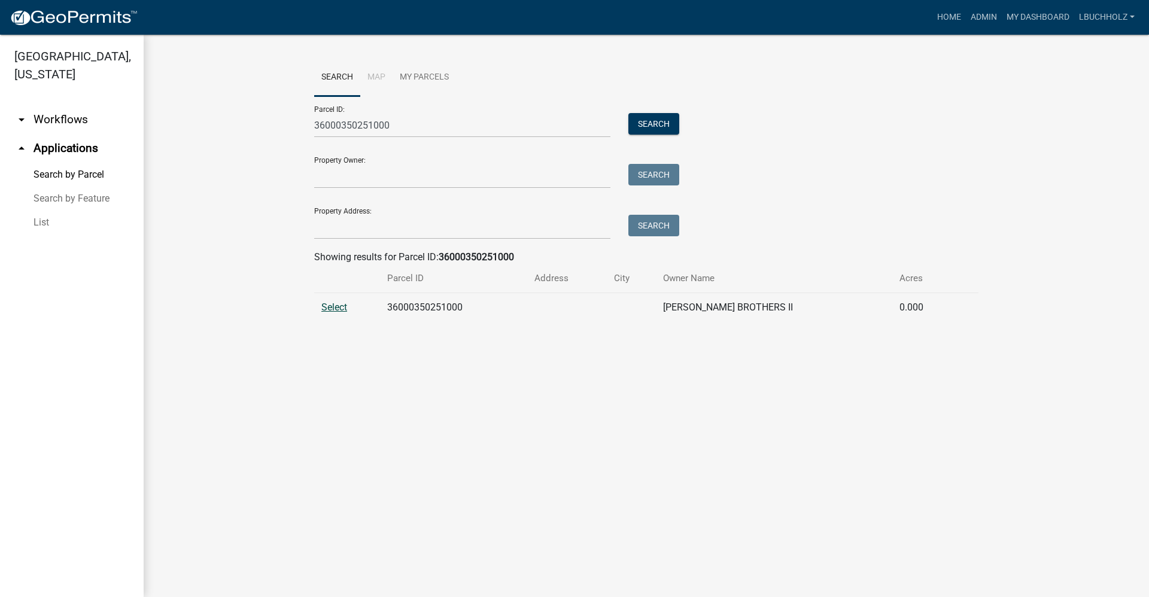
click at [333, 307] on span "Select" at bounding box center [334, 307] width 26 height 11
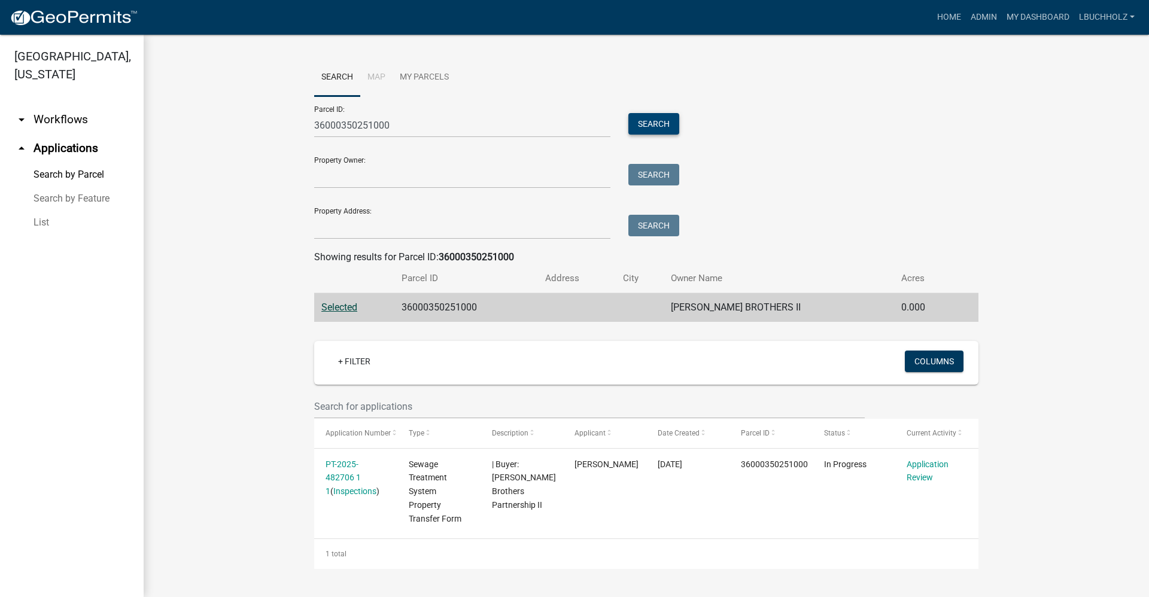
click at [641, 129] on button "Search" at bounding box center [653, 124] width 51 height 22
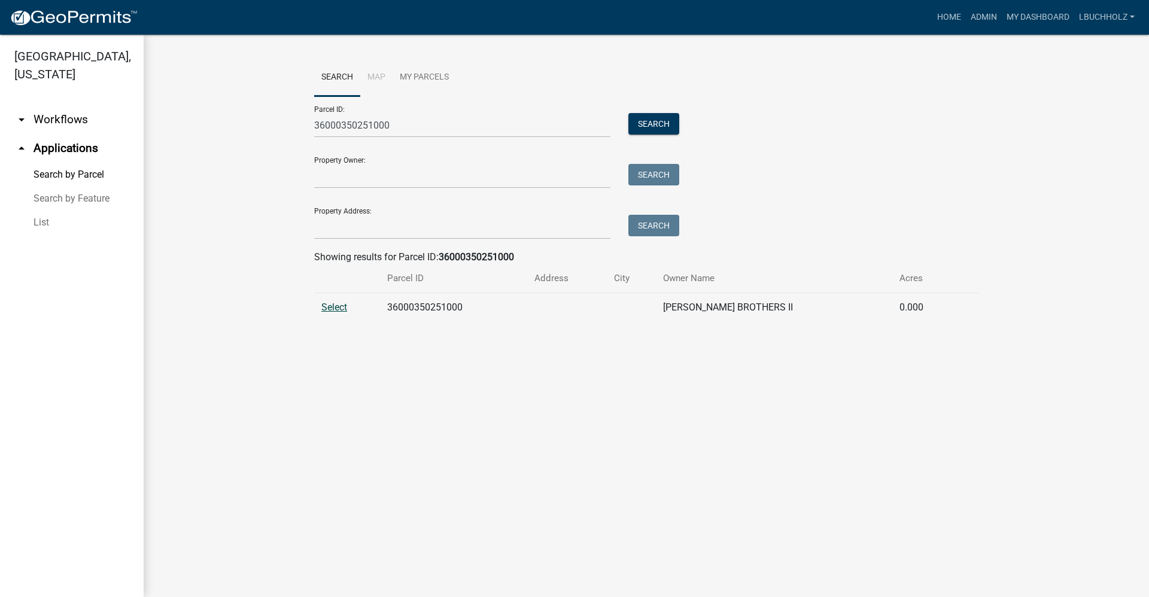
click at [332, 310] on span "Select" at bounding box center [334, 307] width 26 height 11
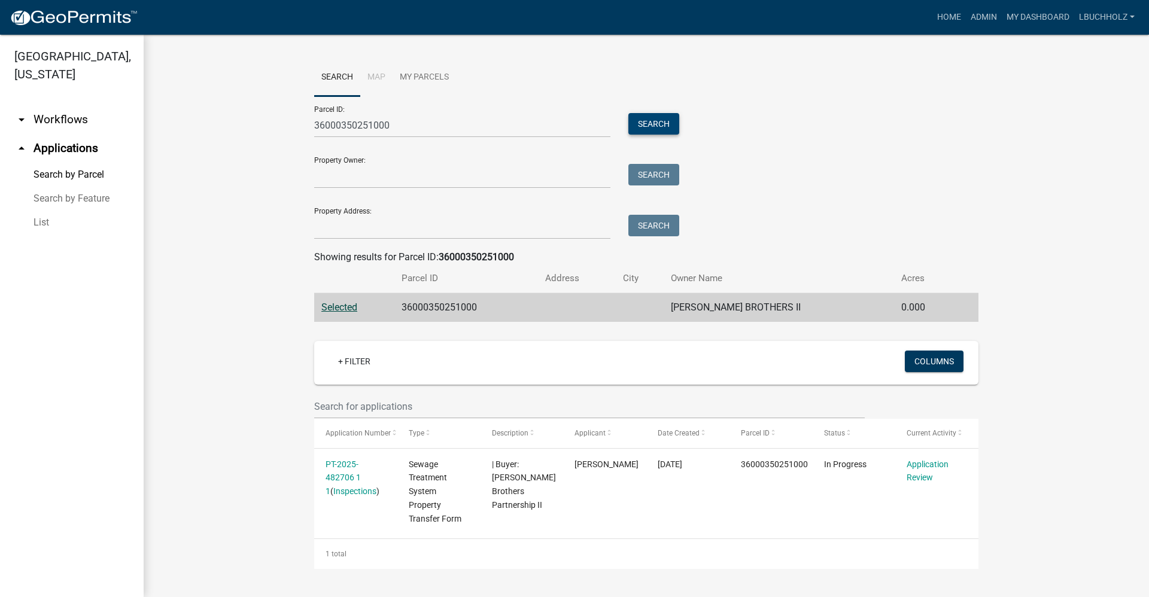
click at [655, 121] on button "Search" at bounding box center [653, 124] width 51 height 22
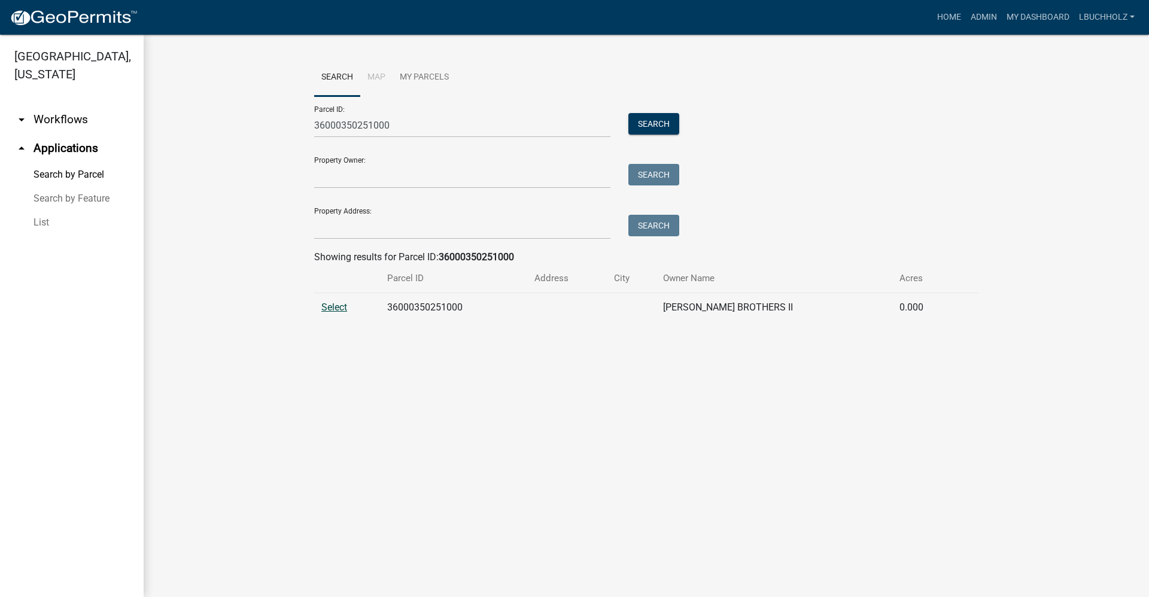
click at [323, 309] on span "Select" at bounding box center [334, 307] width 26 height 11
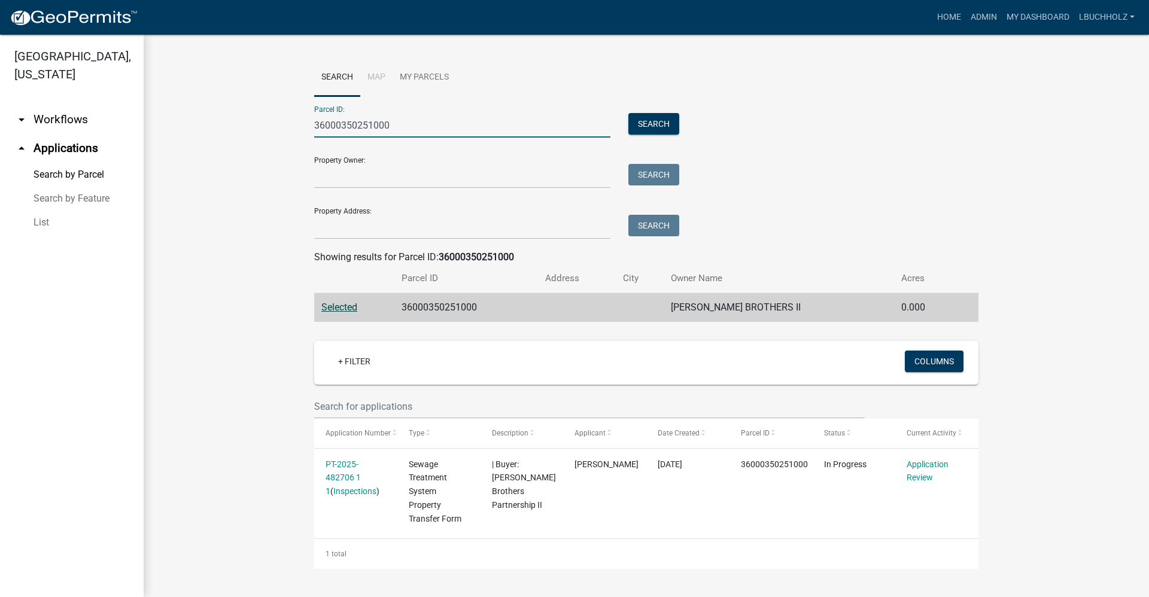
drag, startPoint x: 407, startPoint y: 127, endPoint x: 345, endPoint y: 126, distance: 61.7
click at [345, 126] on input "36000350251000" at bounding box center [462, 125] width 296 height 25
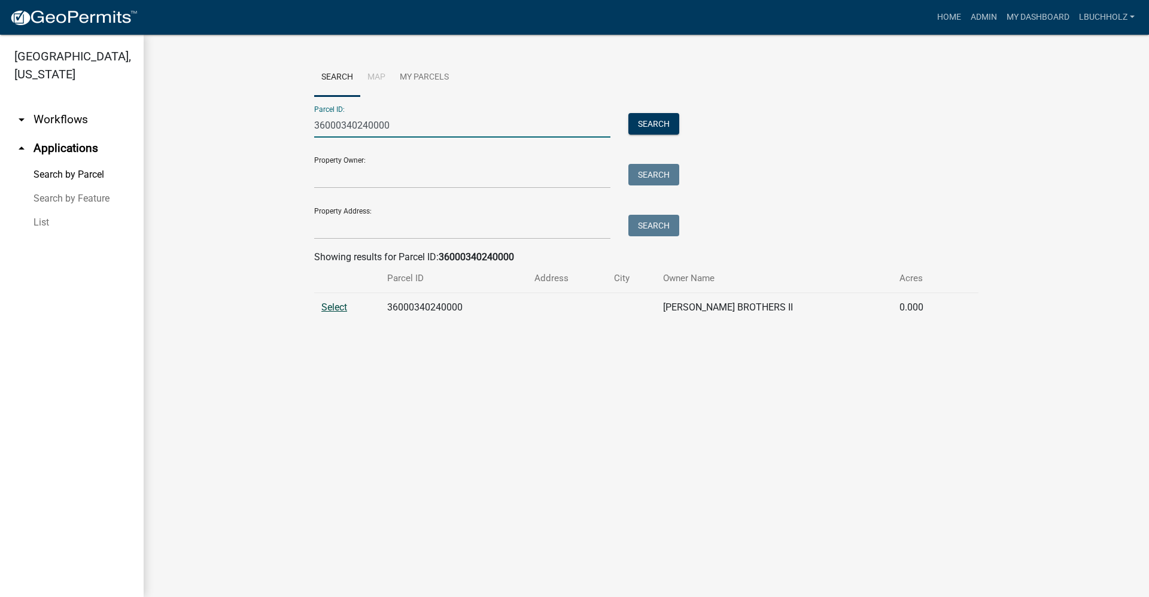
click at [344, 304] on span "Select" at bounding box center [334, 307] width 26 height 11
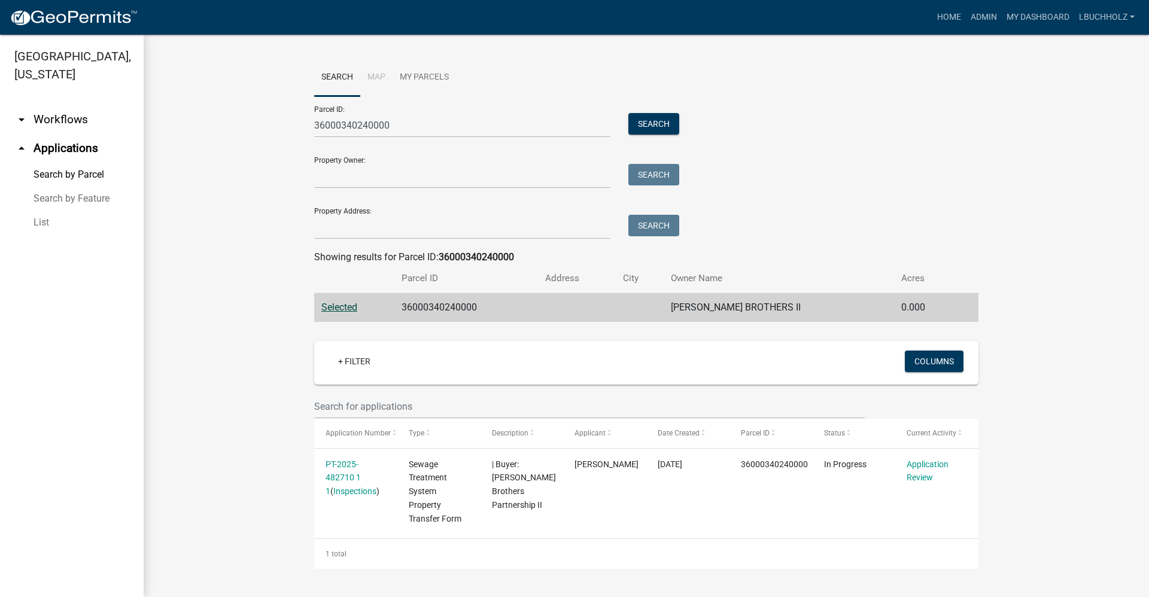
click at [235, 267] on wm-workflow-application-search-view "Search Map My Parcels Parcel ID: 36000340240000 Search Property Owner: Search P…" at bounding box center [646, 314] width 957 height 510
click at [640, 124] on button "Search" at bounding box center [653, 124] width 51 height 22
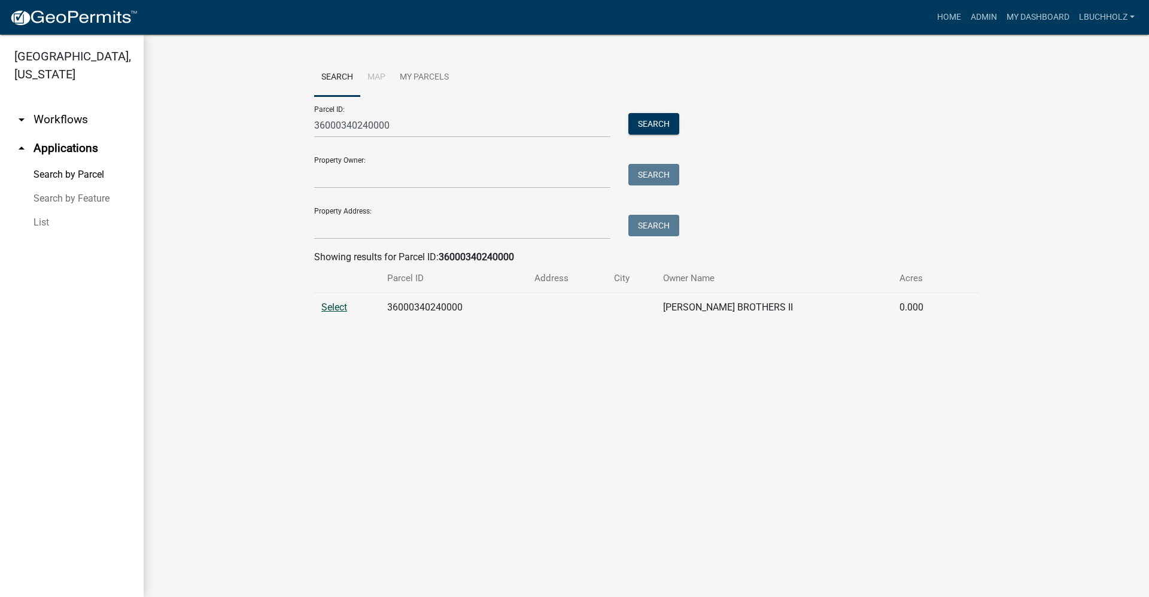
click at [331, 306] on span "Select" at bounding box center [334, 307] width 26 height 11
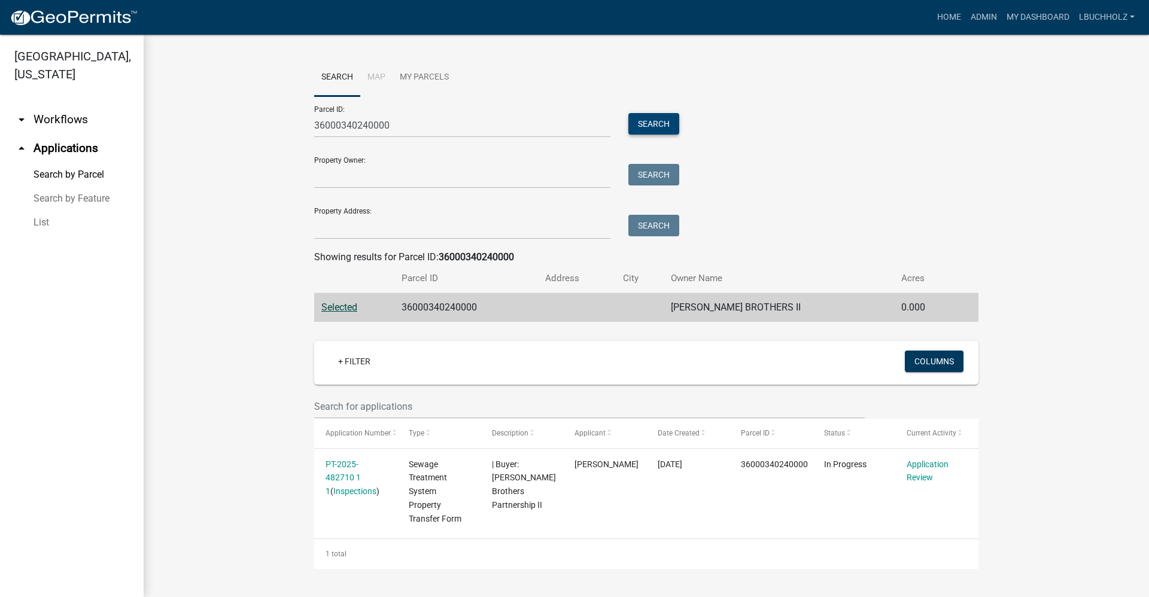
click at [647, 118] on button "Search" at bounding box center [653, 124] width 51 height 22
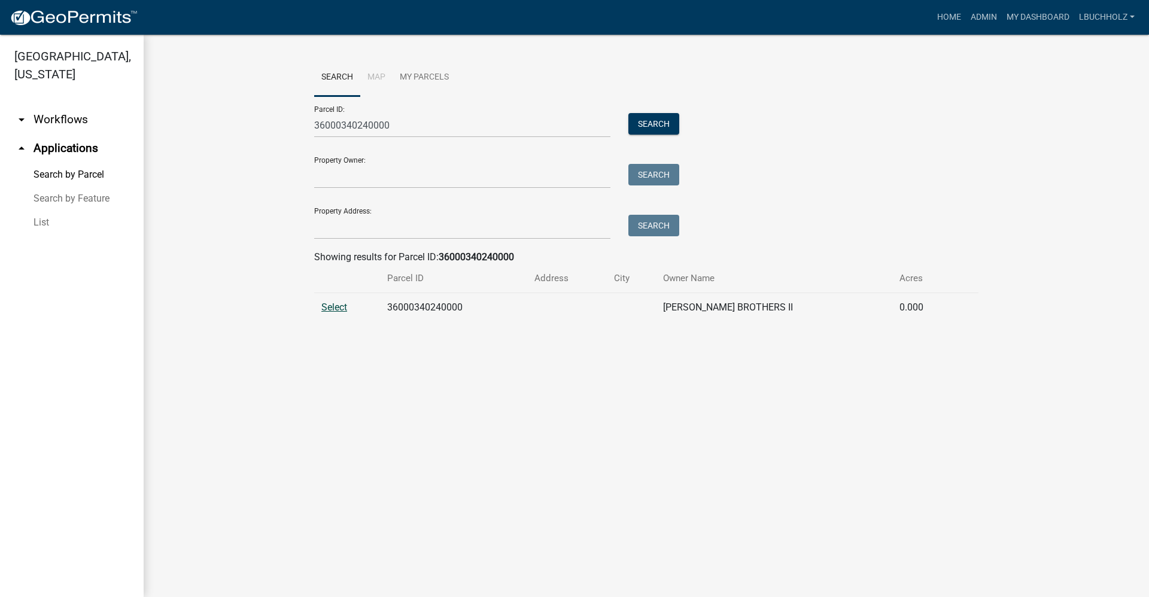
click at [339, 306] on span "Select" at bounding box center [334, 307] width 26 height 11
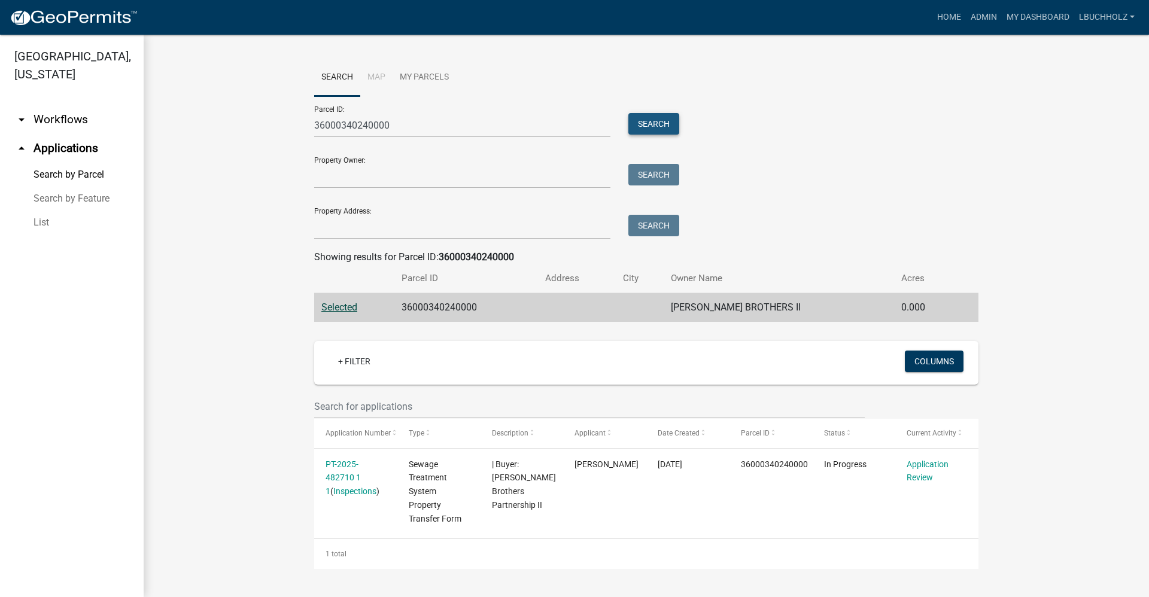
click at [656, 132] on button "Search" at bounding box center [653, 124] width 51 height 22
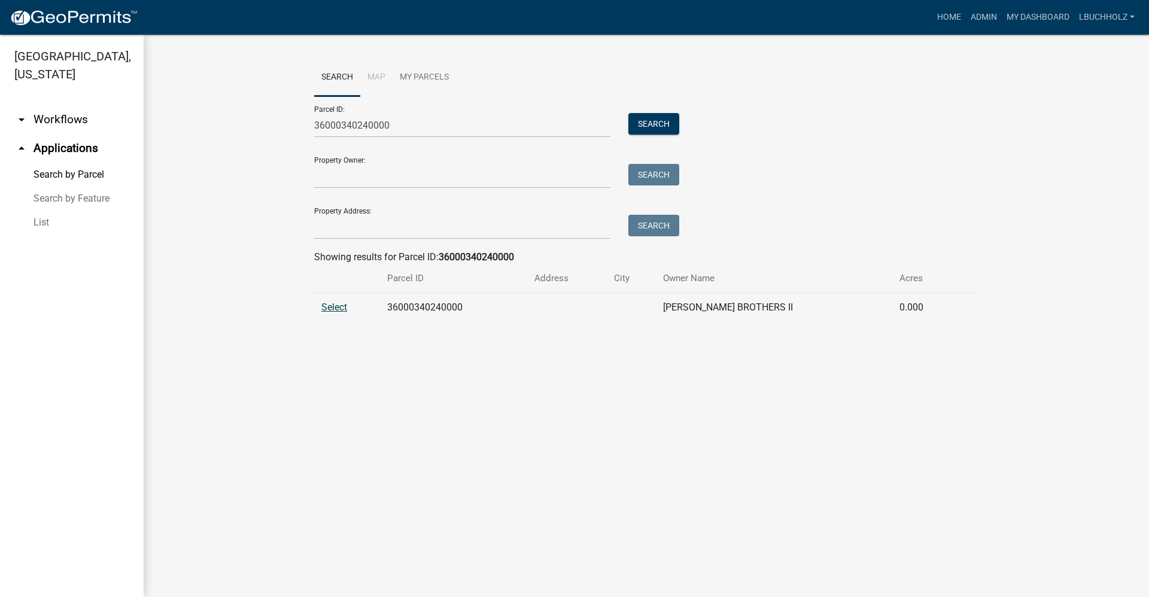
click at [332, 308] on span "Select" at bounding box center [334, 307] width 26 height 11
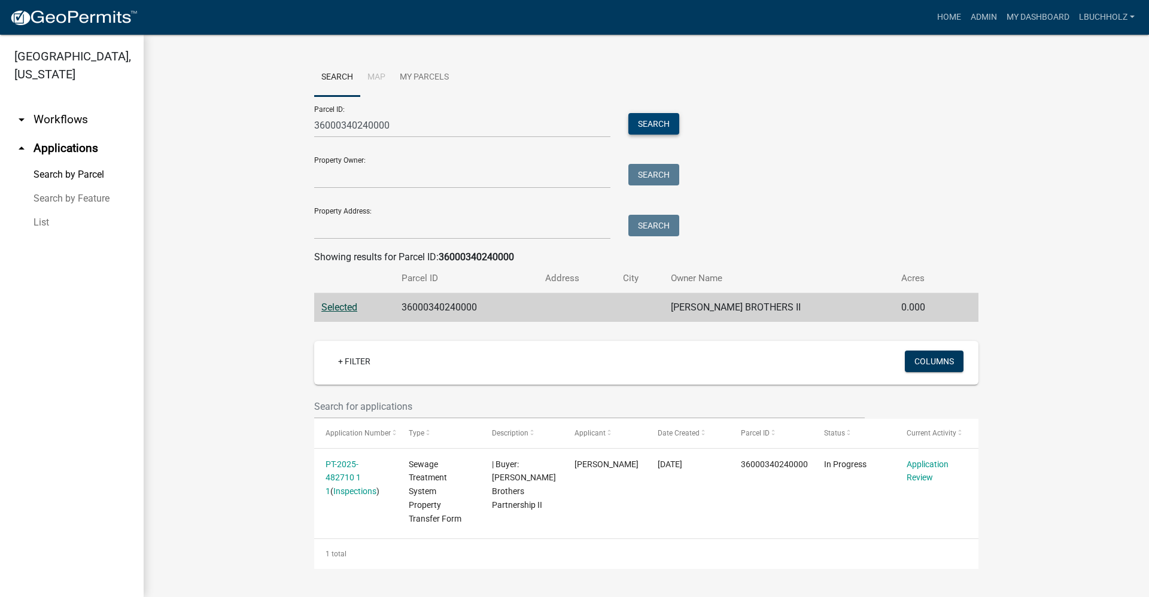
click at [659, 127] on button "Search" at bounding box center [653, 124] width 51 height 22
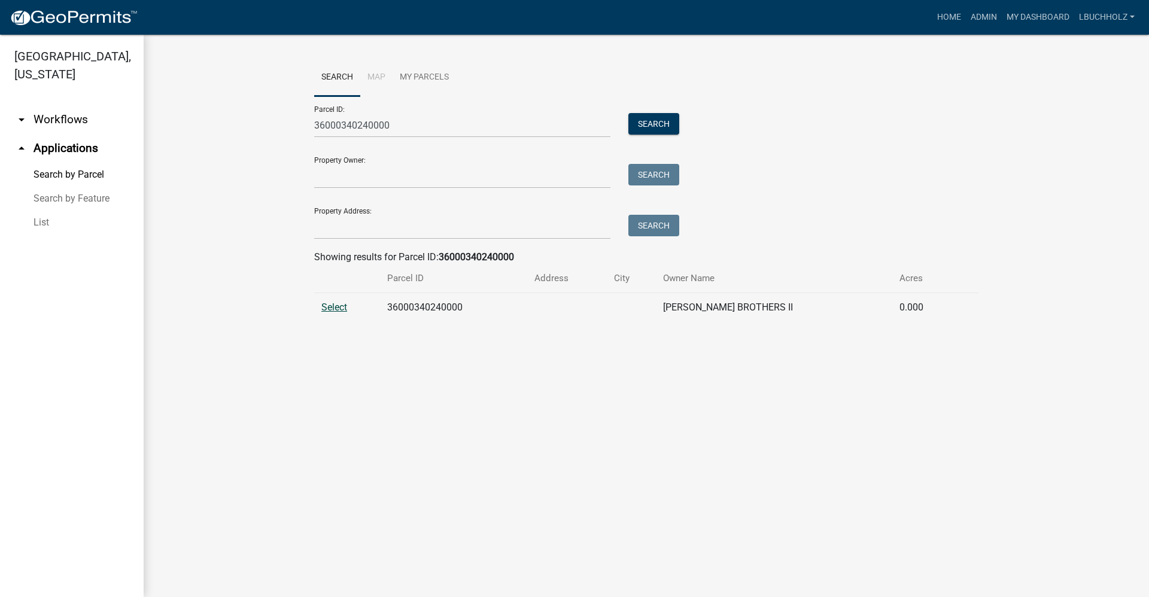
click at [335, 305] on span "Select" at bounding box center [334, 307] width 26 height 11
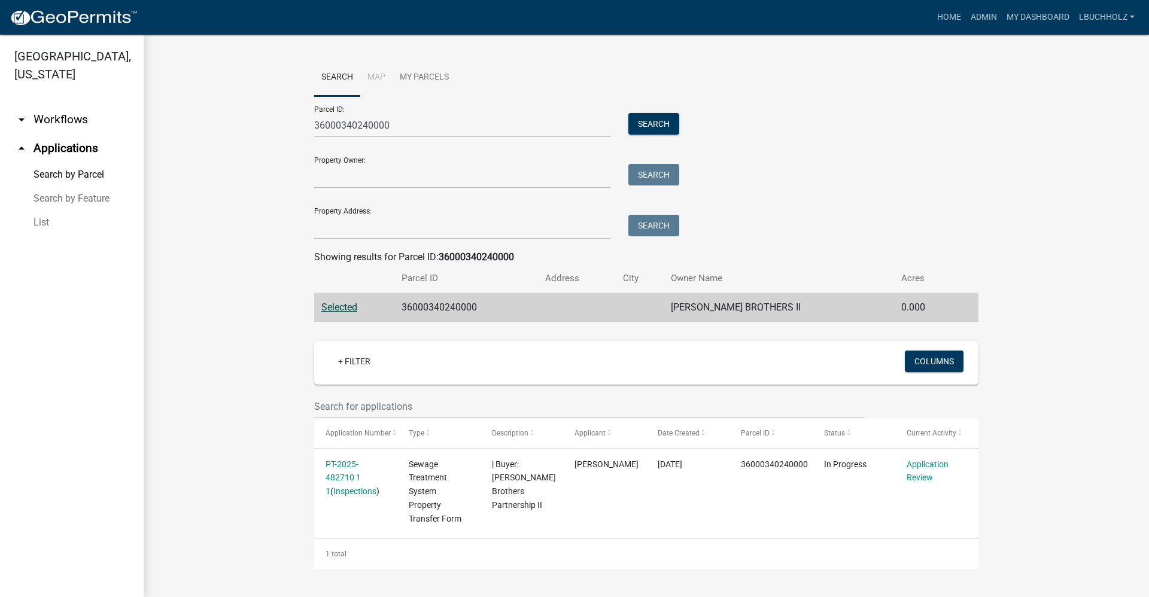
click at [243, 241] on wm-workflow-application-search-view "Search Map My Parcels Parcel ID: 36000340240000 Search Property Owner: Search P…" at bounding box center [646, 314] width 957 height 510
click at [198, 221] on wm-workflow-application-search-view "Search Map My Parcels Parcel ID: 36000340240000 Search Property Owner: Search P…" at bounding box center [646, 314] width 957 height 510
click at [647, 117] on button "Search" at bounding box center [653, 124] width 51 height 22
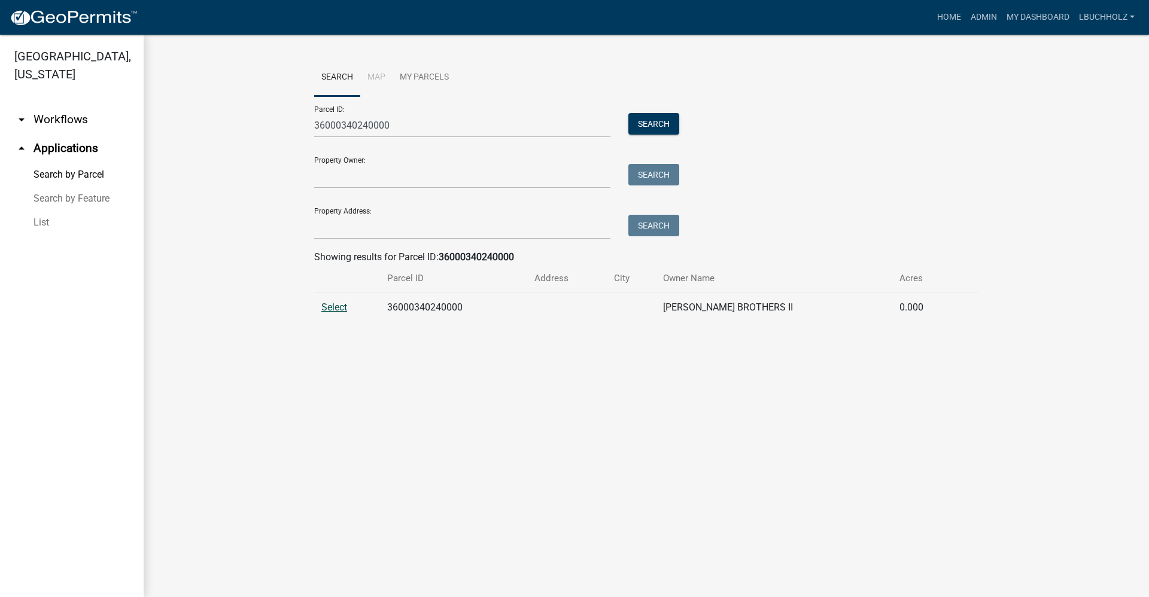
click at [331, 309] on span "Select" at bounding box center [334, 307] width 26 height 11
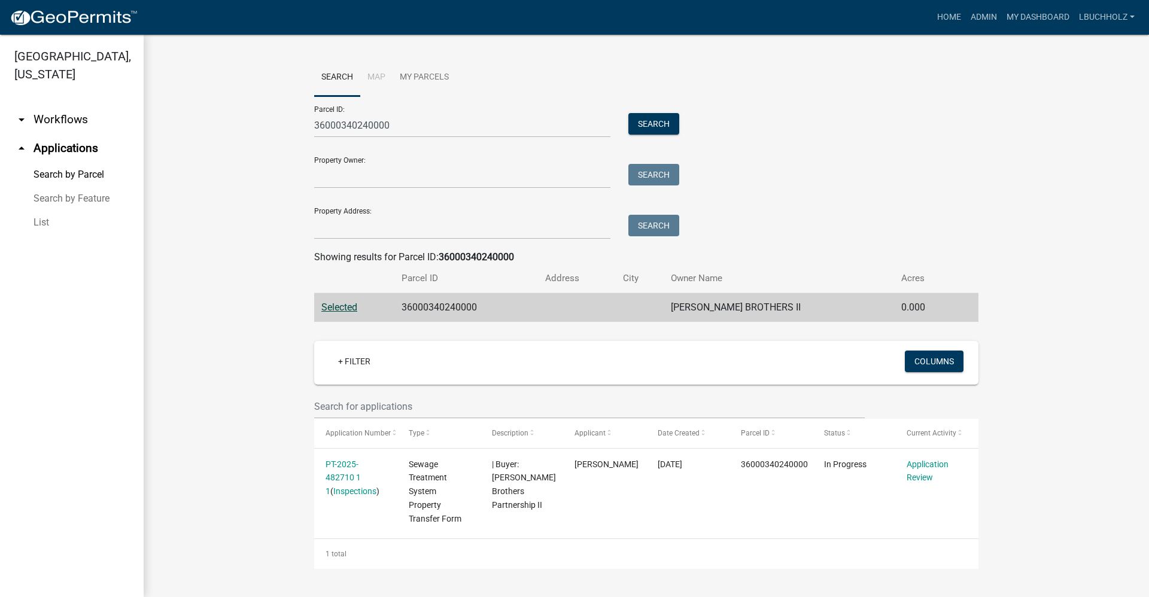
click at [218, 340] on wm-workflow-application-search-view "Search Map My Parcels Parcel ID: 36000340240000 Search Property Owner: Search P…" at bounding box center [646, 314] width 957 height 510
click at [644, 129] on button "Search" at bounding box center [653, 124] width 51 height 22
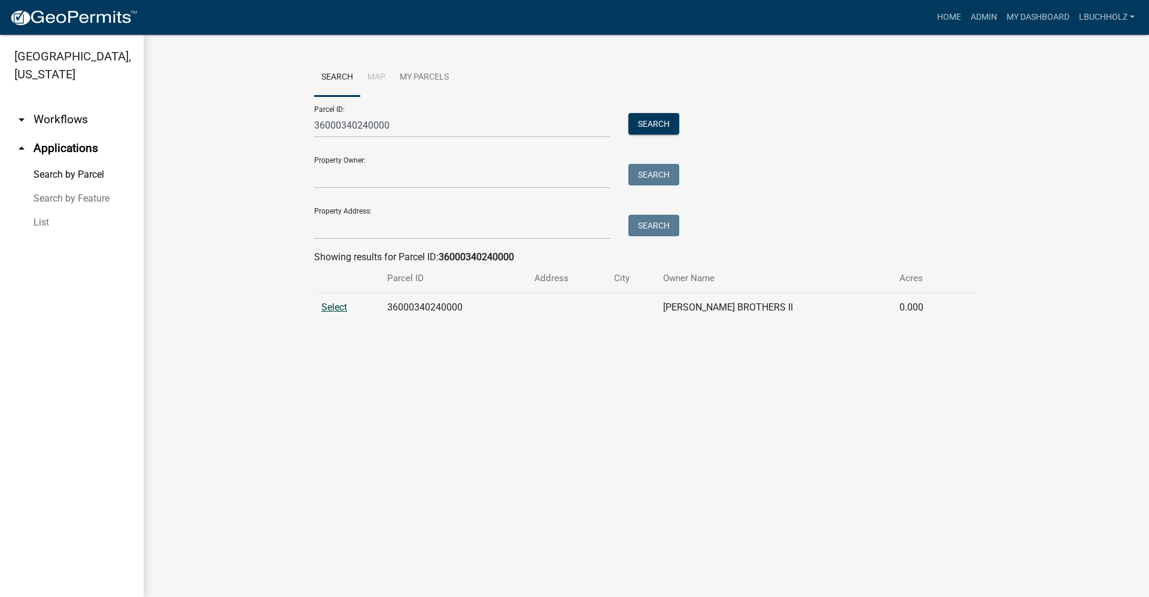
click at [331, 305] on span "Select" at bounding box center [334, 307] width 26 height 11
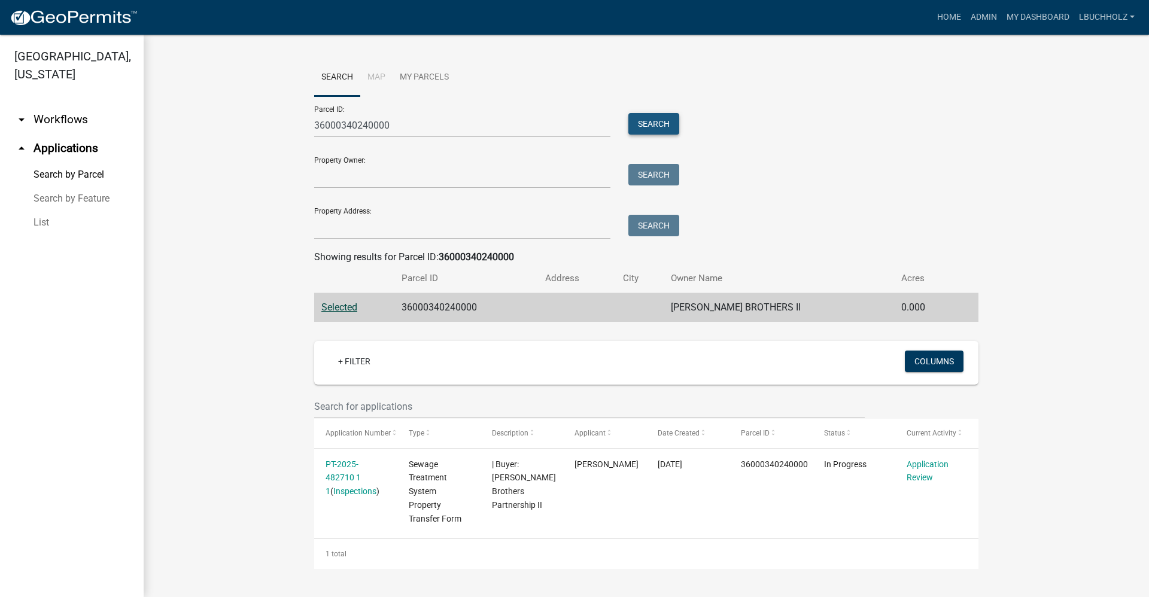
click at [652, 123] on button "Search" at bounding box center [653, 124] width 51 height 22
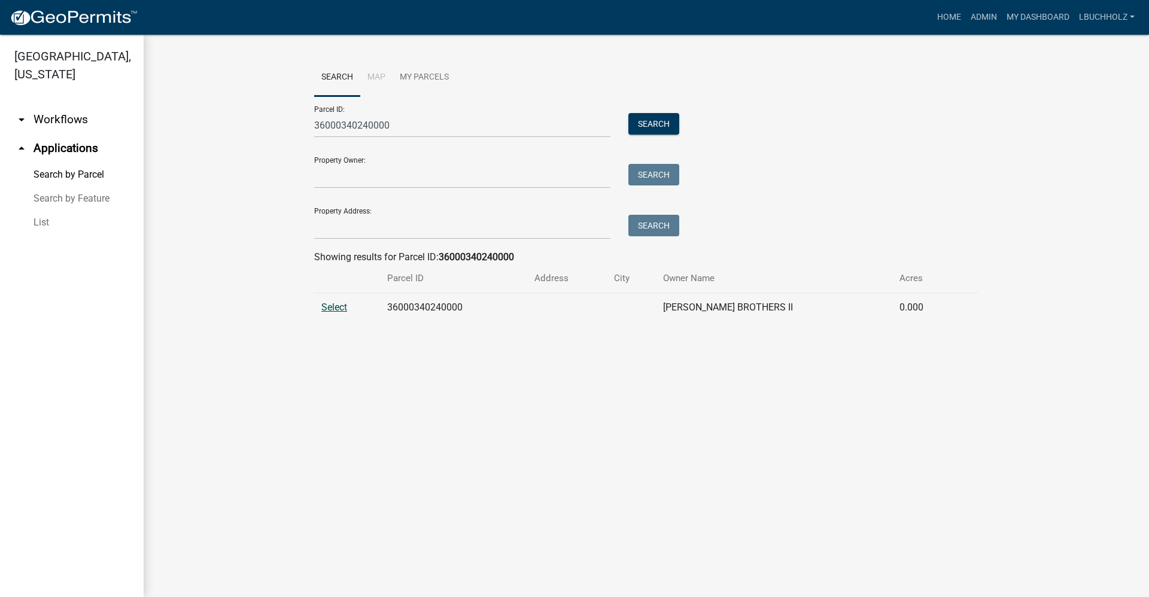
click at [330, 305] on span "Select" at bounding box center [334, 307] width 26 height 11
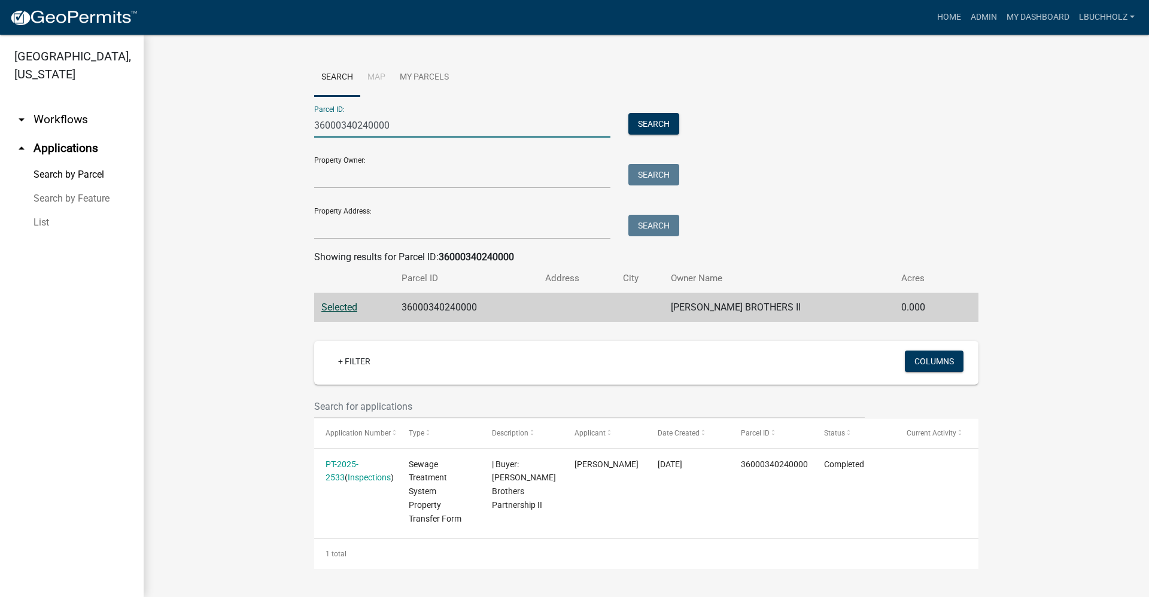
drag, startPoint x: 417, startPoint y: 126, endPoint x: 342, endPoint y: 124, distance: 75.4
click at [342, 124] on input "36000340240000" at bounding box center [462, 125] width 296 height 25
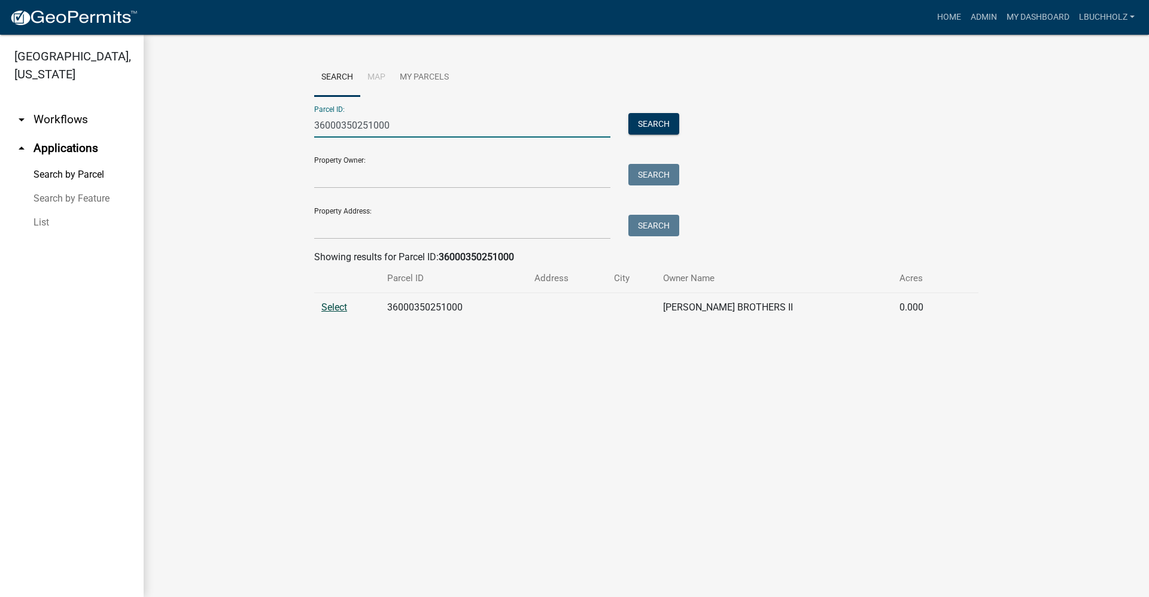
type input "36000350251000"
click at [336, 305] on span "Select" at bounding box center [334, 307] width 26 height 11
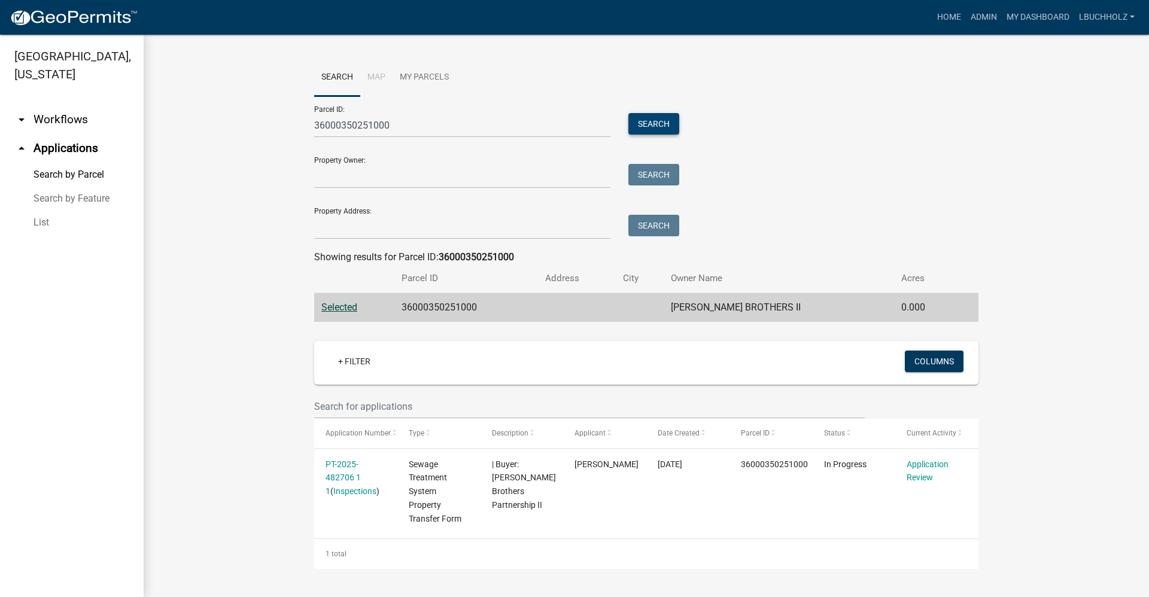
click at [641, 124] on button "Search" at bounding box center [653, 124] width 51 height 22
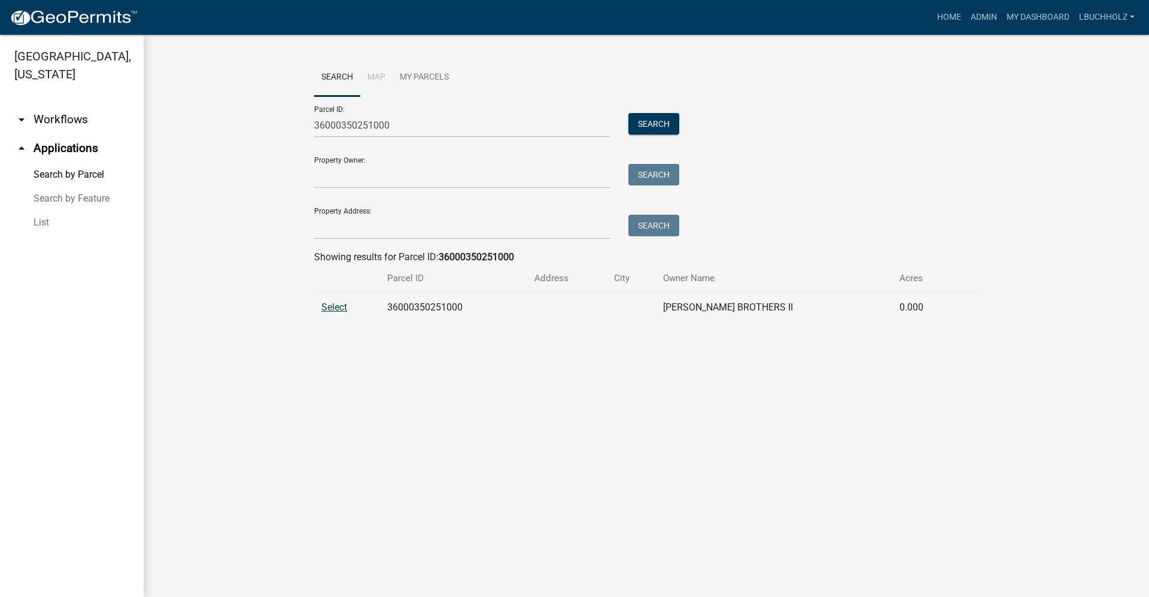
click at [325, 311] on span "Select" at bounding box center [334, 307] width 26 height 11
